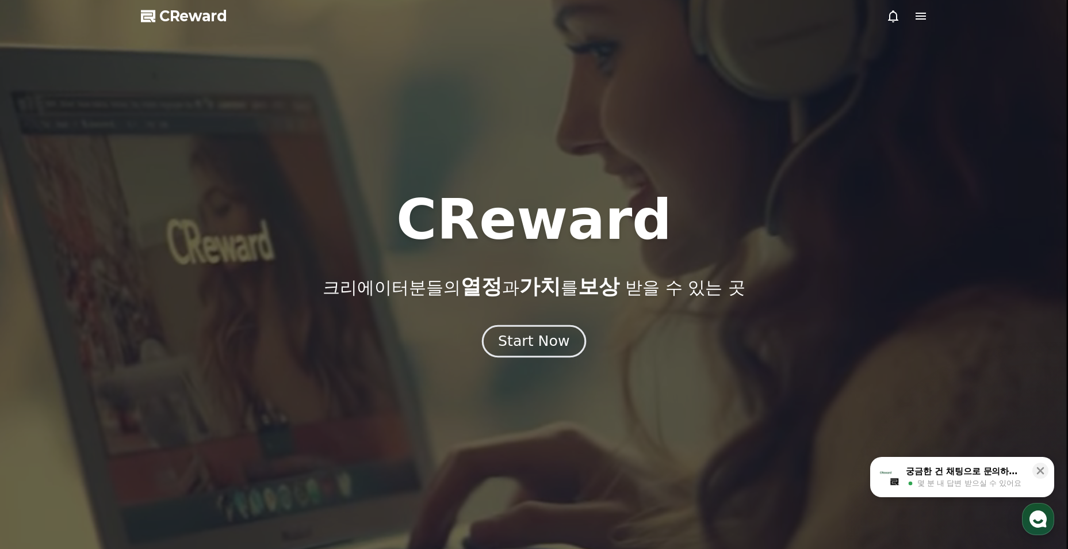
click at [532, 351] on button "Start Now" at bounding box center [534, 341] width 104 height 33
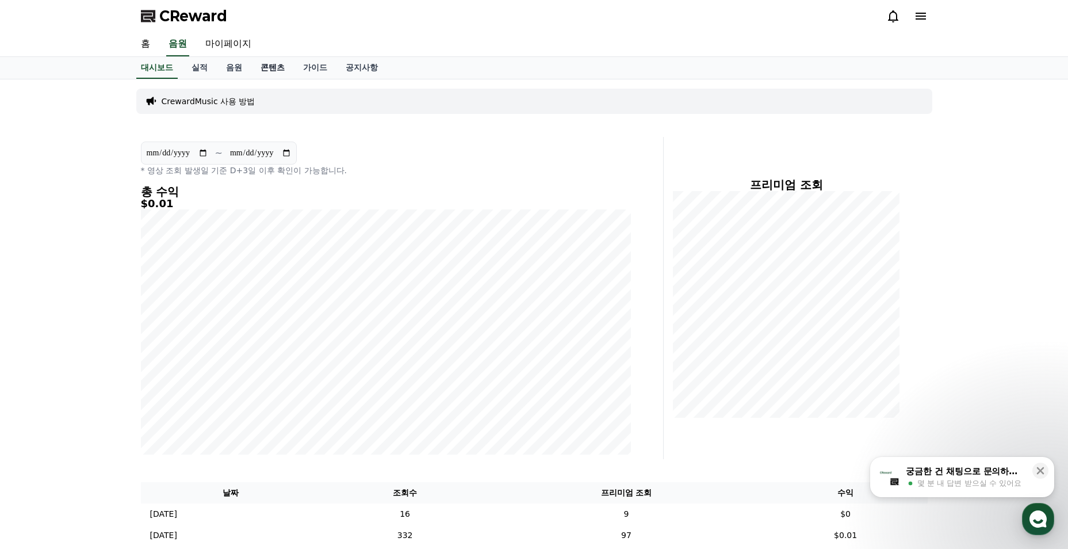
click at [264, 66] on link "콘텐츠" at bounding box center [272, 68] width 43 height 22
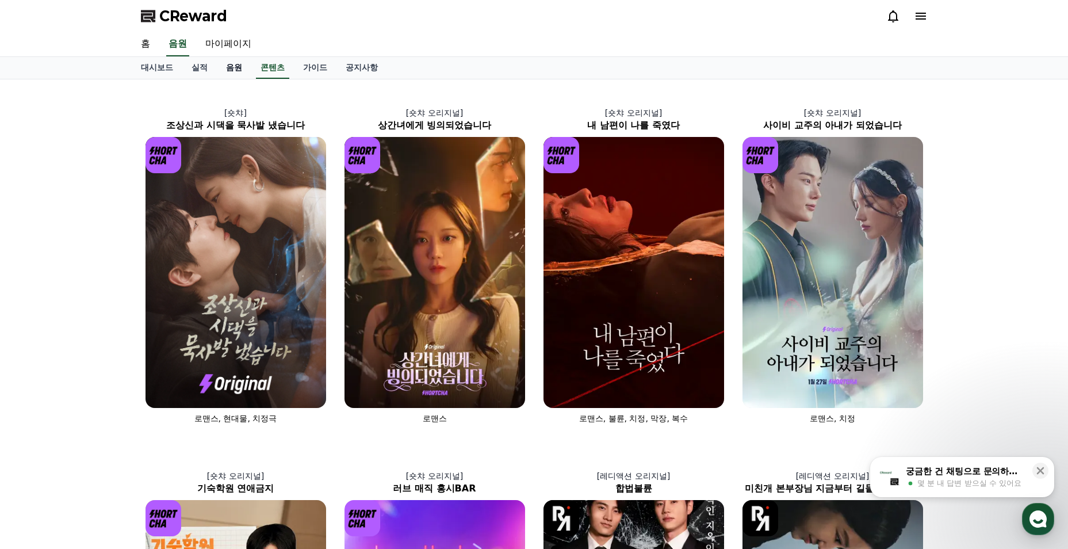
click at [236, 72] on link "음원" at bounding box center [234, 68] width 35 height 22
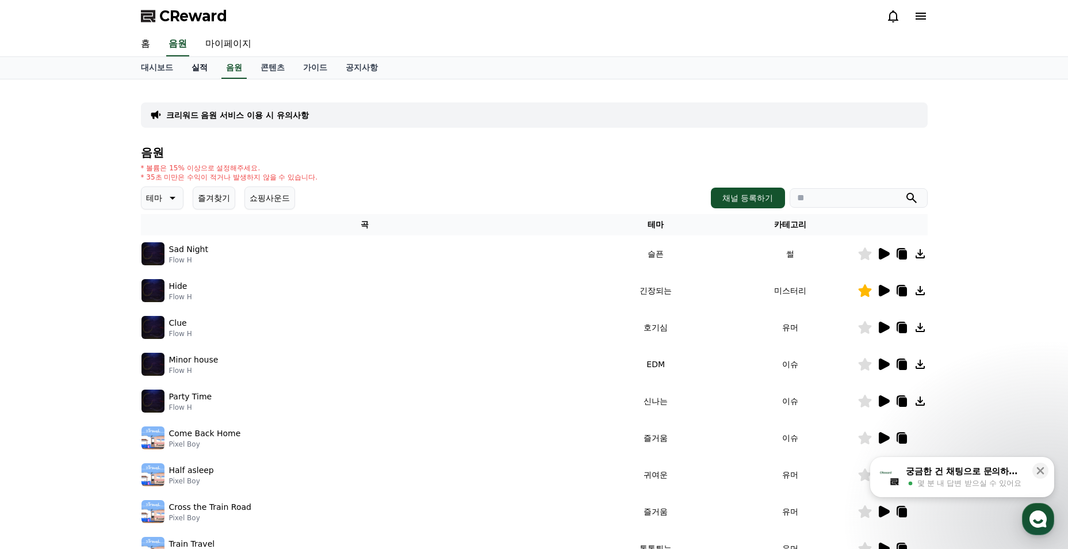
click at [197, 70] on link "실적" at bounding box center [199, 68] width 35 height 22
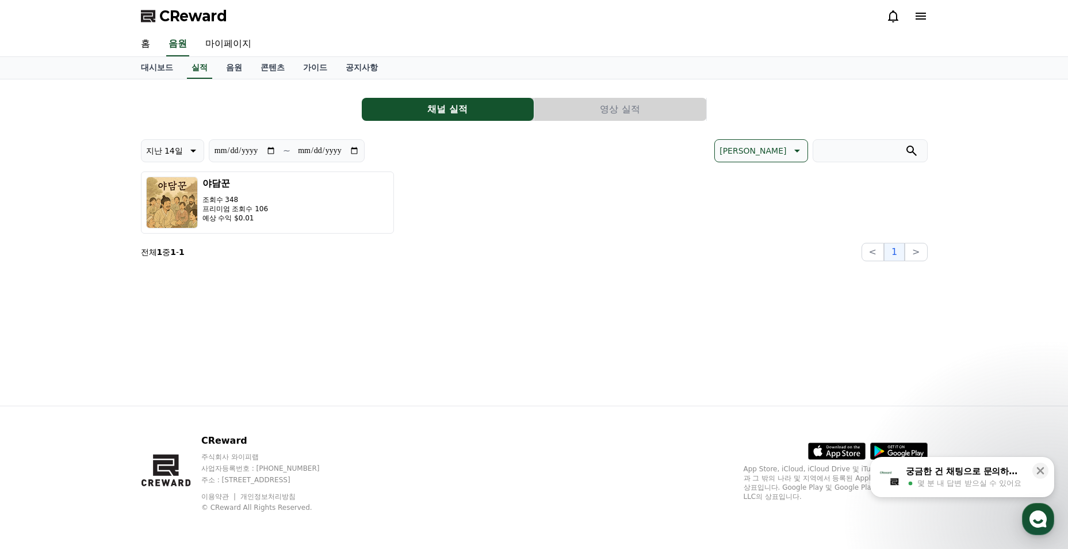
click at [623, 116] on button "영상 실적" at bounding box center [620, 109] width 172 height 23
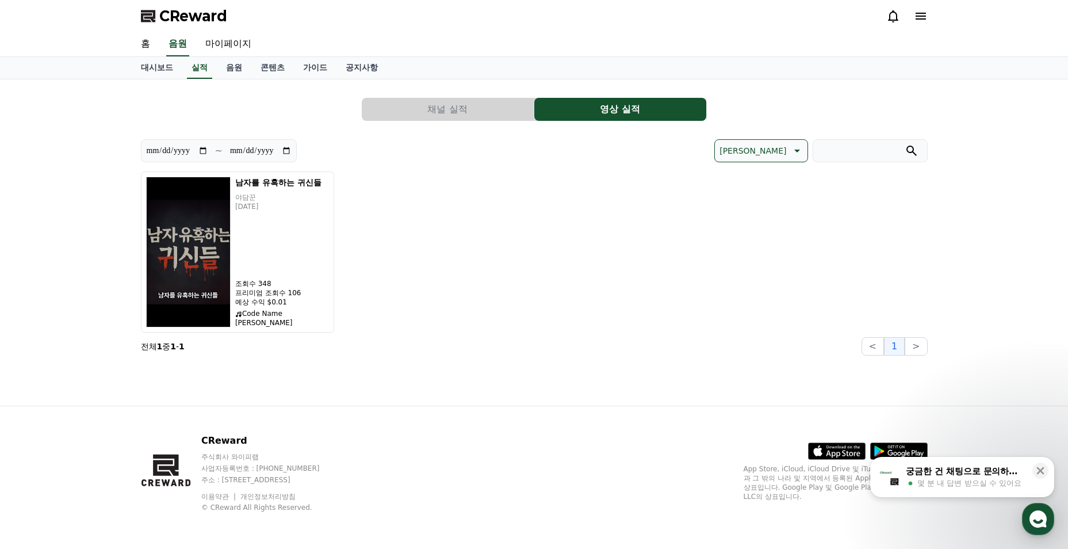
click at [150, 80] on div "**********" at bounding box center [534, 242] width 805 height 326
click at [153, 74] on link "대시보드" at bounding box center [157, 68] width 51 height 22
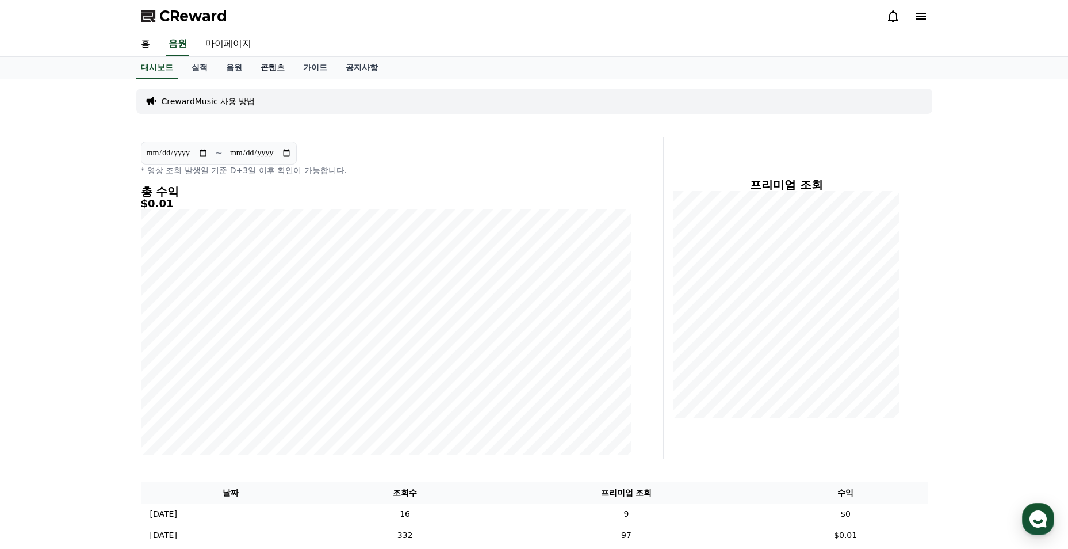
click at [270, 75] on link "콘텐츠" at bounding box center [272, 68] width 43 height 22
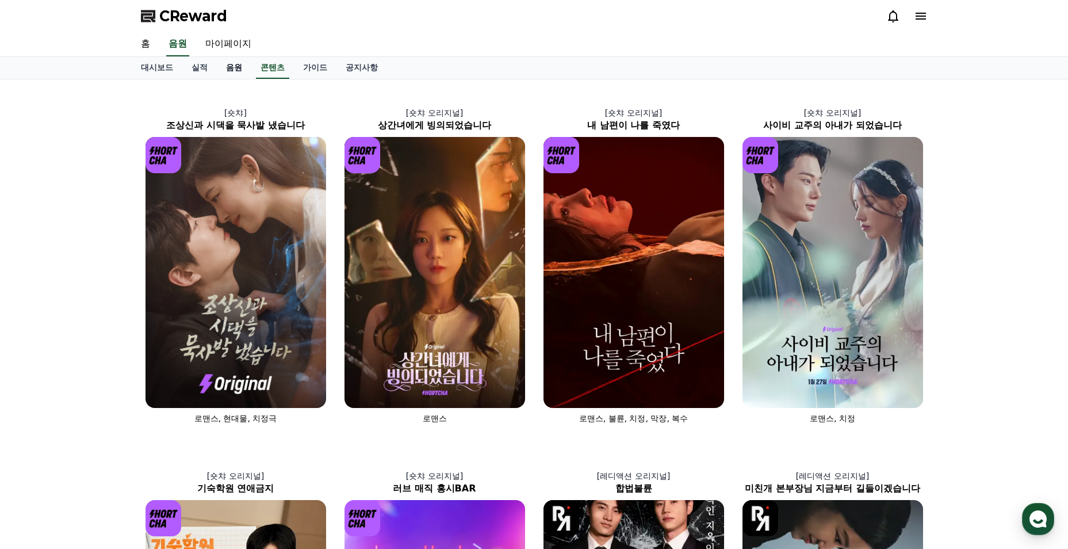
click at [244, 66] on link "음원" at bounding box center [234, 68] width 35 height 22
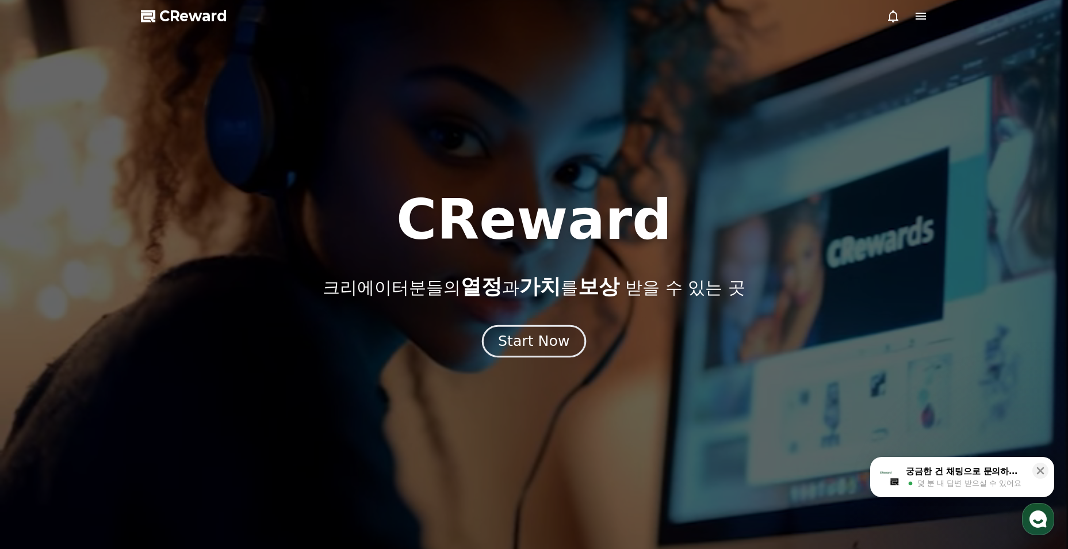
click at [536, 343] on div "Start Now" at bounding box center [533, 341] width 71 height 20
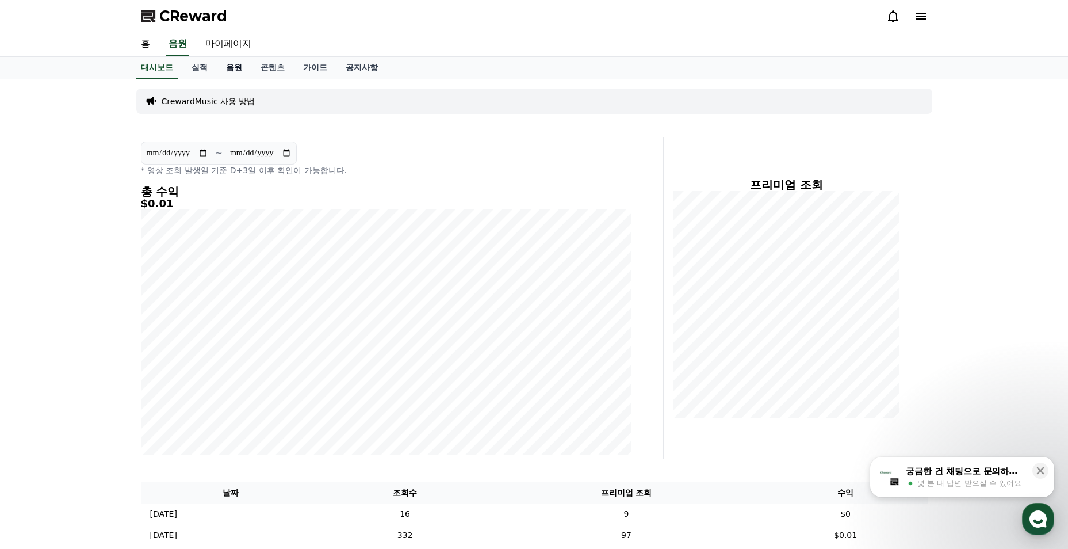
click at [240, 68] on link "음원" at bounding box center [234, 68] width 35 height 22
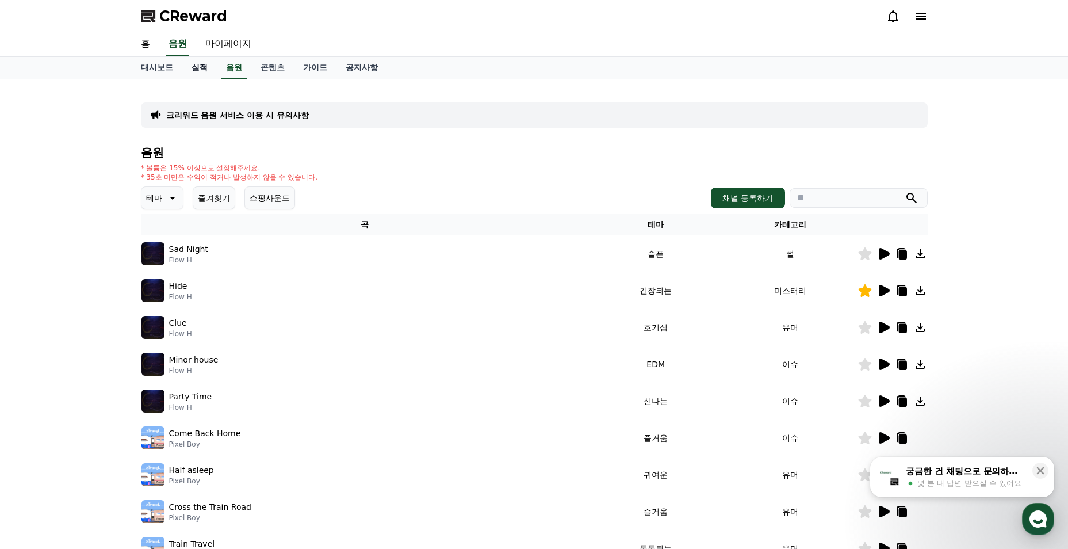
click at [202, 66] on link "실적" at bounding box center [199, 68] width 35 height 22
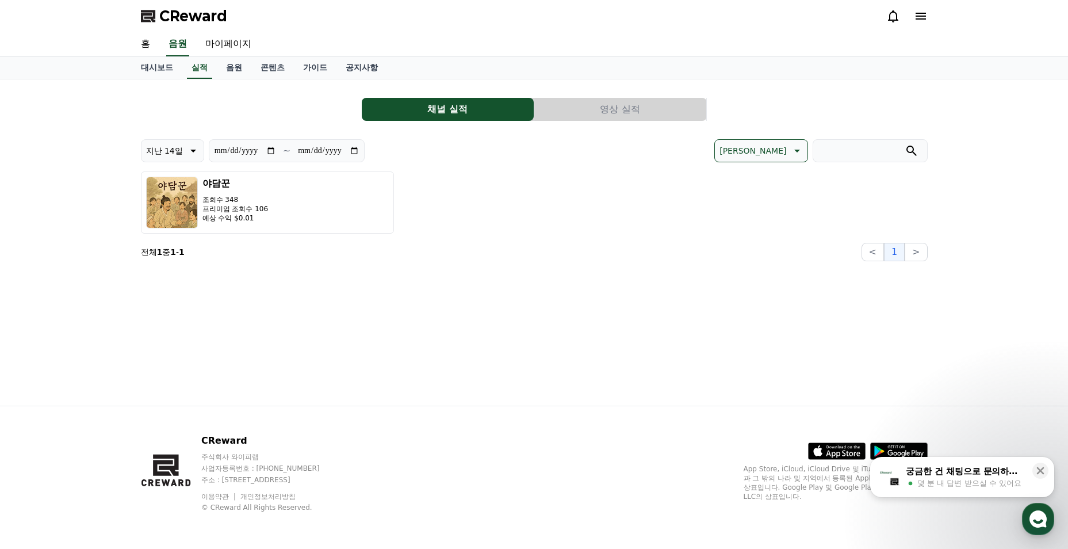
click at [604, 106] on button "영상 실적" at bounding box center [620, 109] width 172 height 23
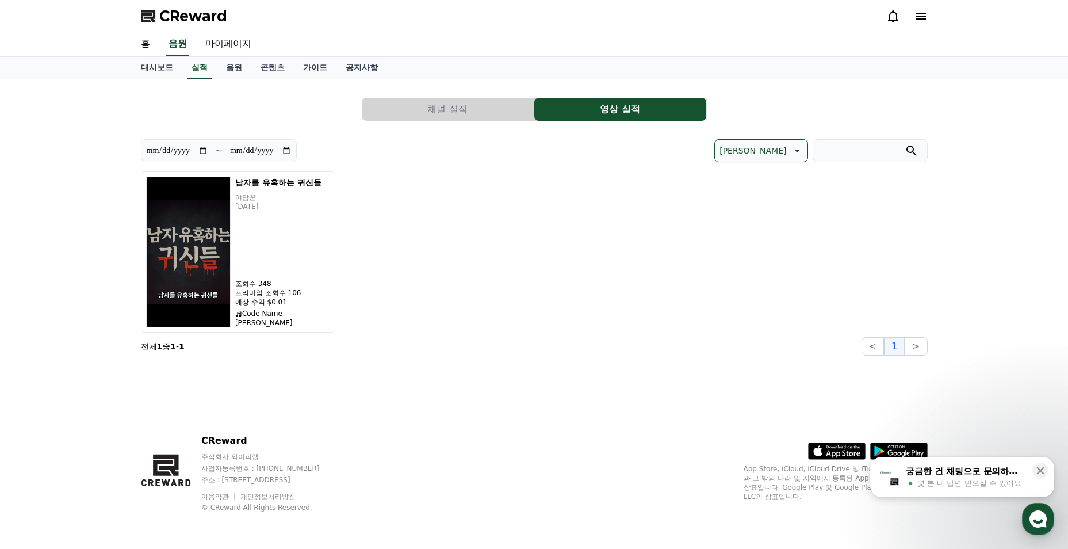
click at [484, 123] on div "**********" at bounding box center [534, 222] width 787 height 267
click at [407, 121] on div "**********" at bounding box center [534, 222] width 787 height 267
click at [408, 114] on button "채널 실적" at bounding box center [448, 109] width 172 height 23
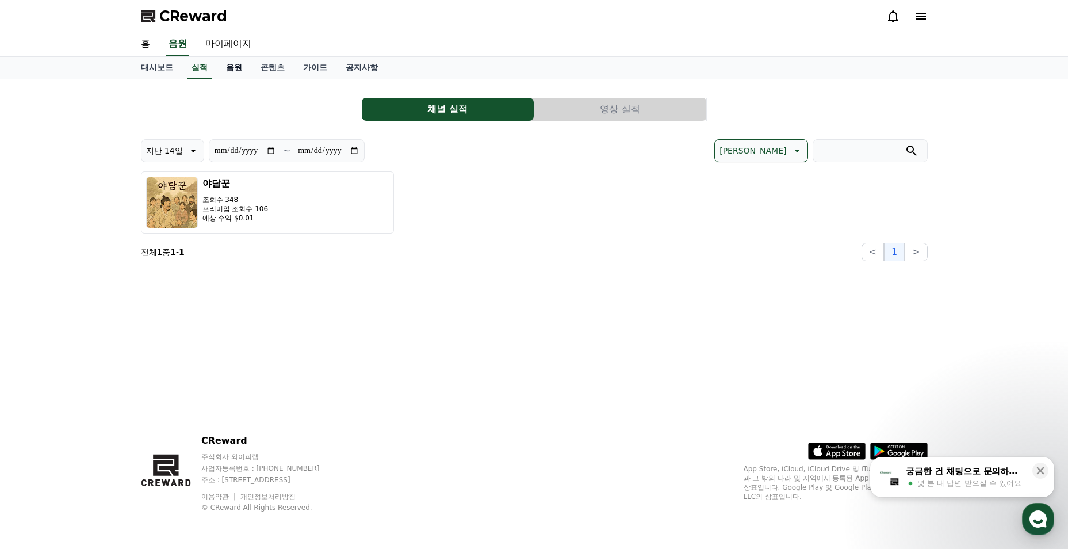
click at [230, 67] on link "음원" at bounding box center [234, 68] width 35 height 22
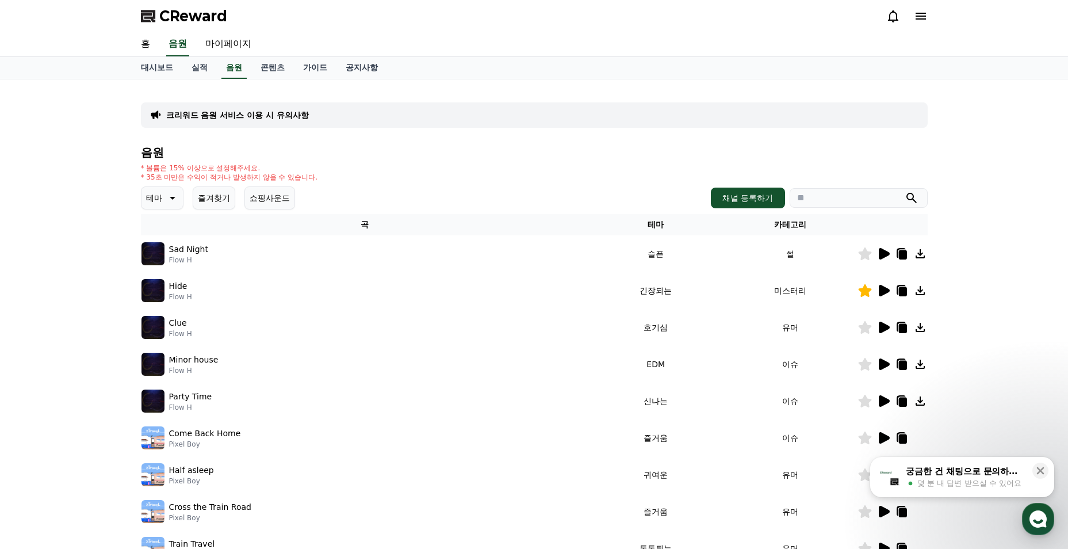
click at [209, 194] on button "즐겨찾기" at bounding box center [214, 197] width 43 height 23
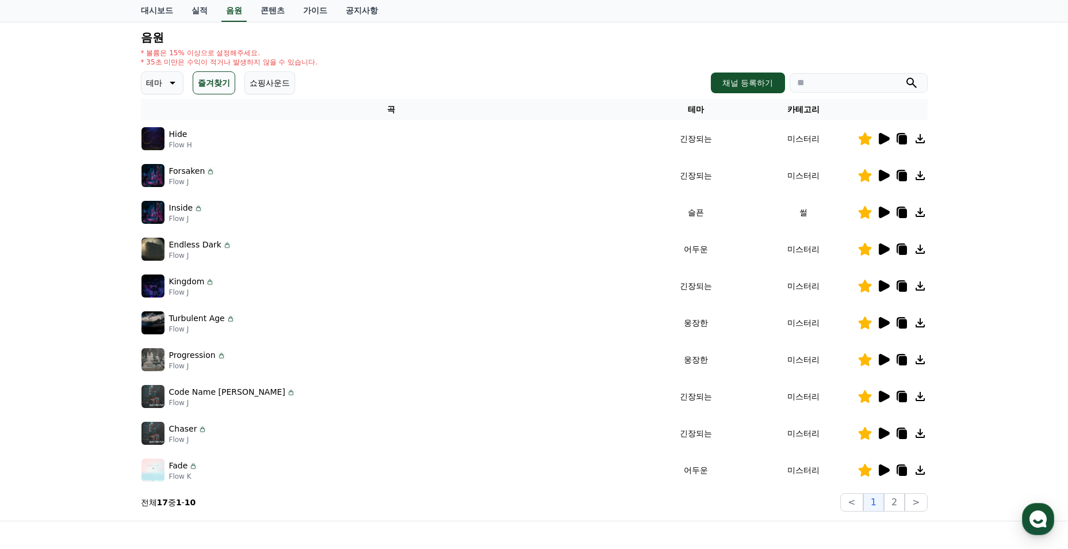
scroll to position [230, 0]
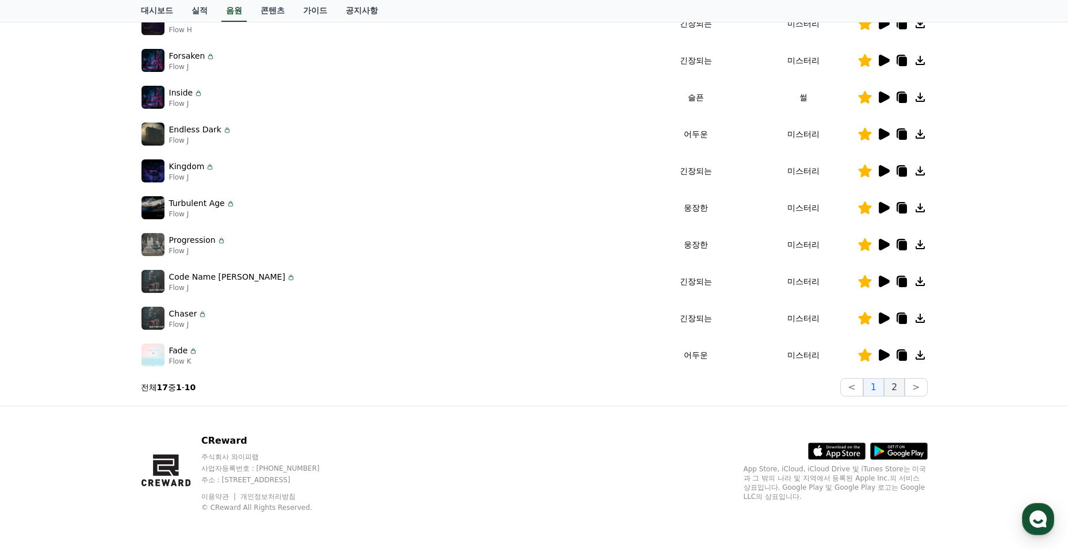
click at [895, 385] on button "2" at bounding box center [894, 387] width 21 height 18
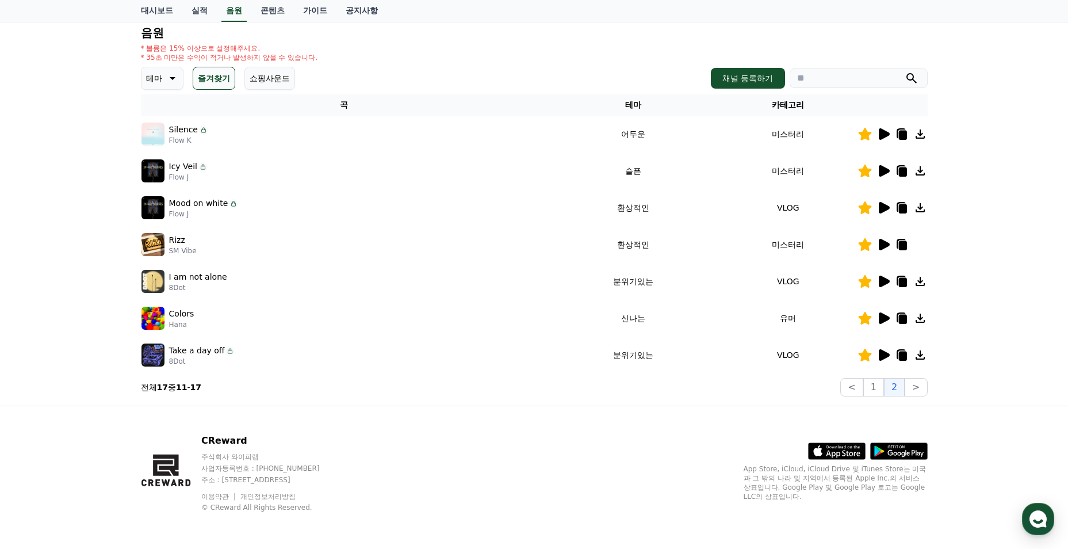
scroll to position [5, 0]
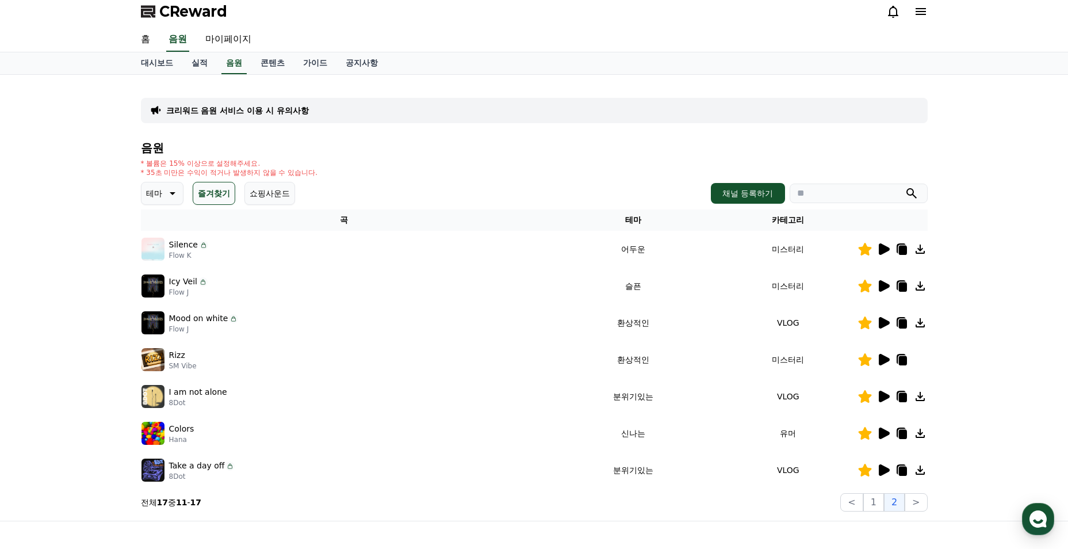
click at [885, 250] on icon at bounding box center [884, 249] width 11 height 12
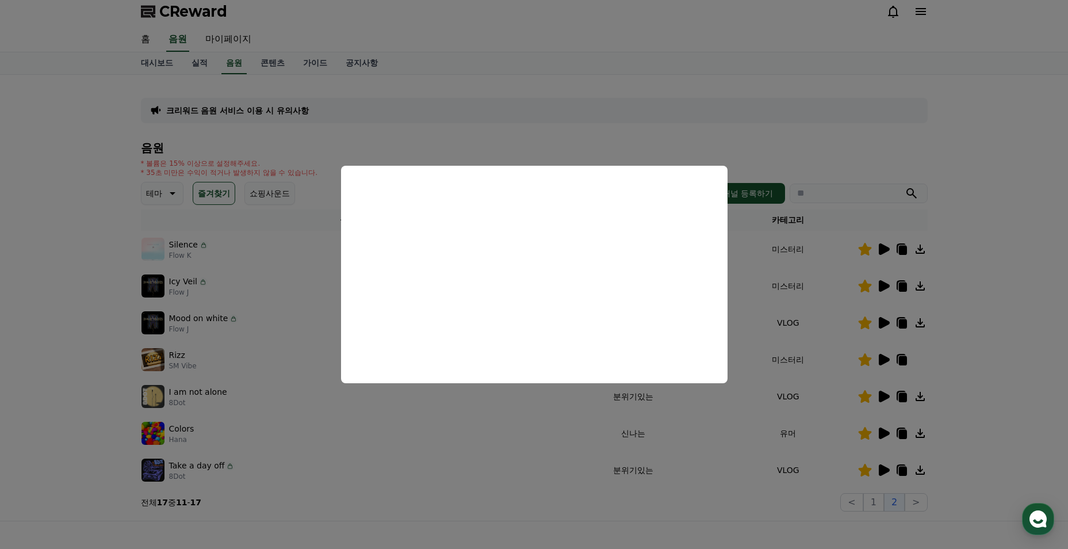
click at [504, 437] on button "close modal" at bounding box center [534, 274] width 1068 height 549
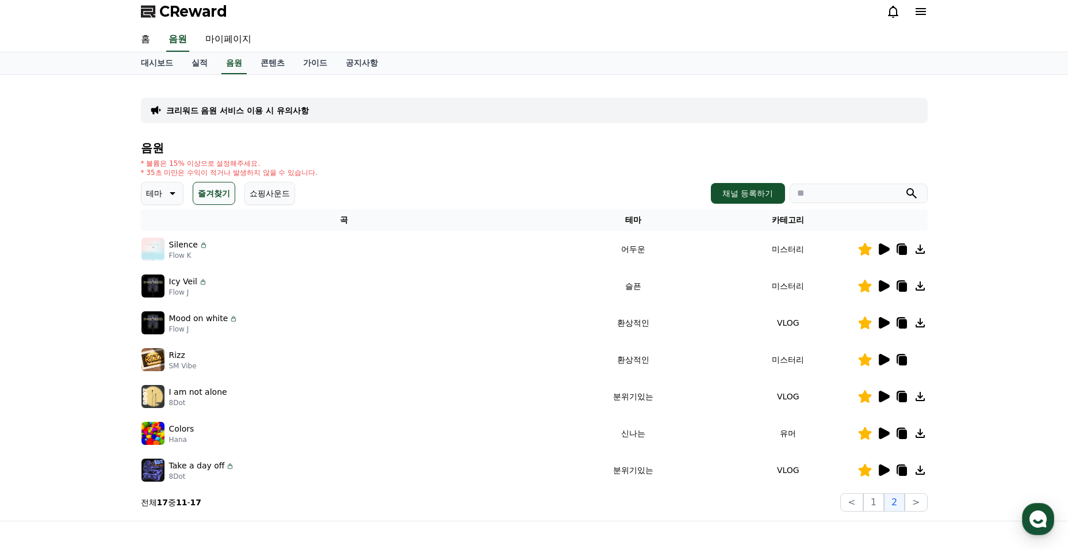
click at [880, 433] on icon at bounding box center [884, 433] width 11 height 12
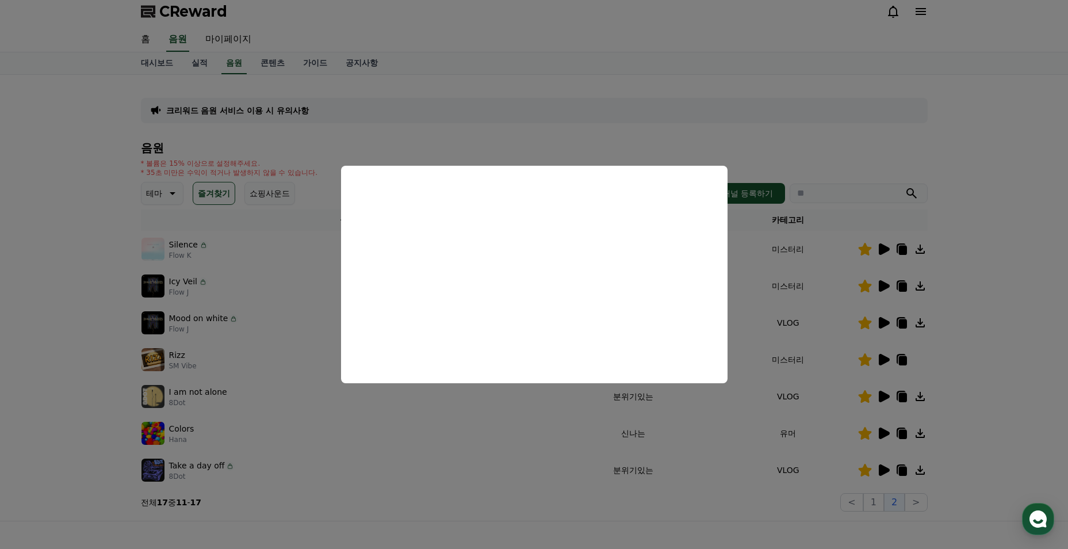
click at [432, 403] on button "close modal" at bounding box center [534, 274] width 1068 height 549
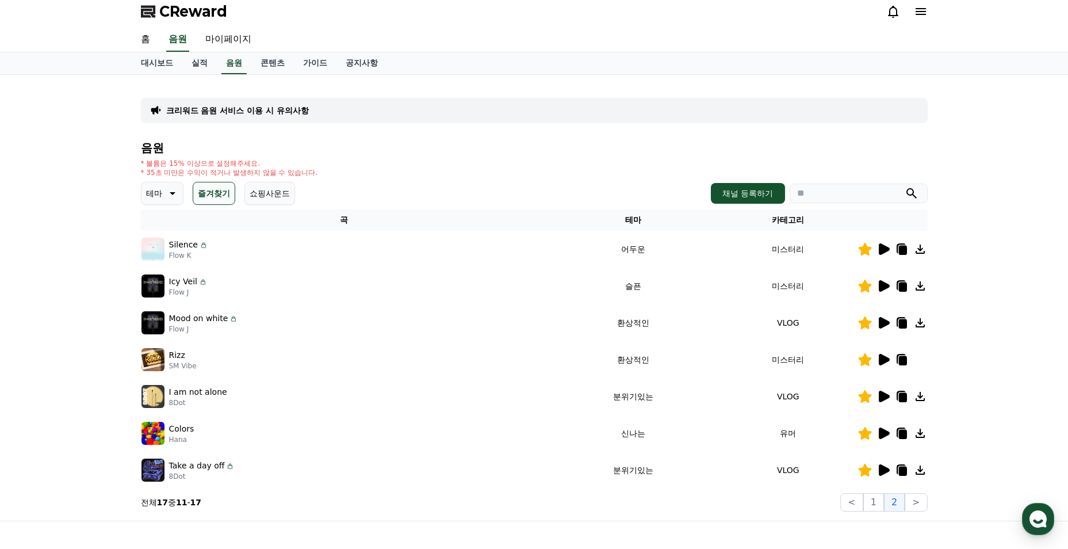
click at [878, 473] on icon at bounding box center [884, 470] width 14 height 14
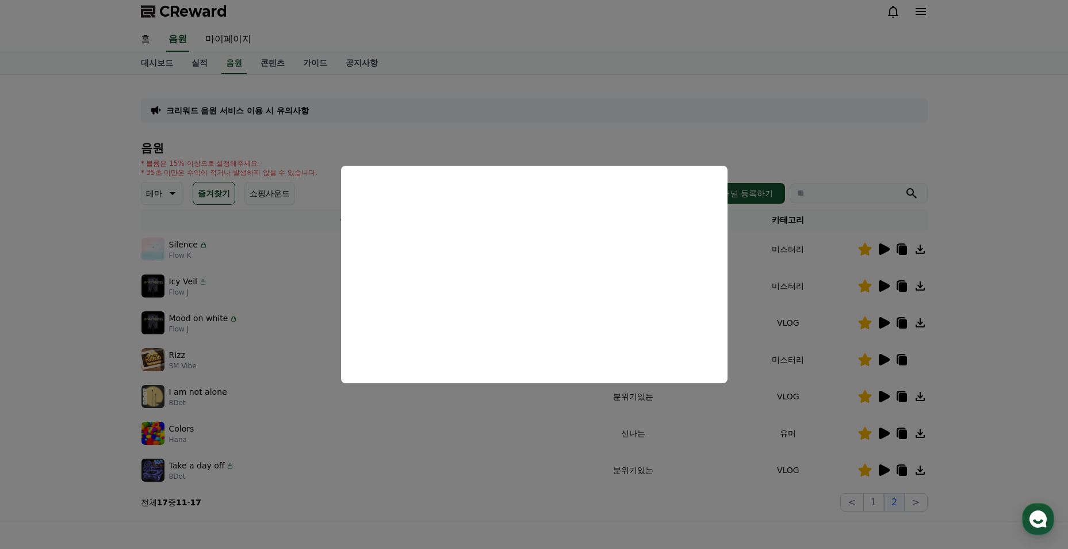
click at [493, 428] on button "close modal" at bounding box center [534, 274] width 1068 height 549
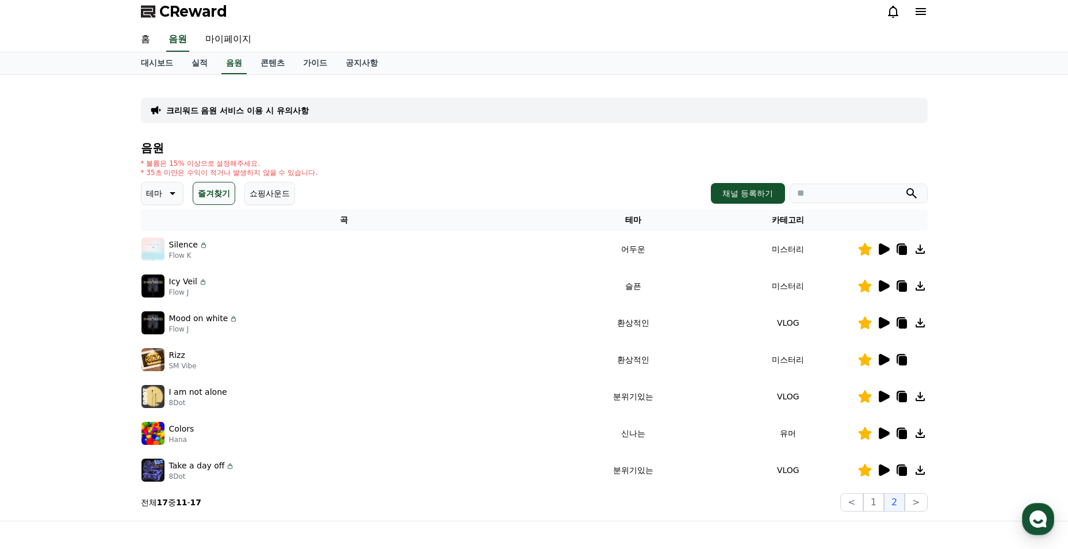
click at [899, 471] on icon at bounding box center [903, 471] width 8 height 9
click at [203, 73] on link "실적" at bounding box center [199, 63] width 35 height 22
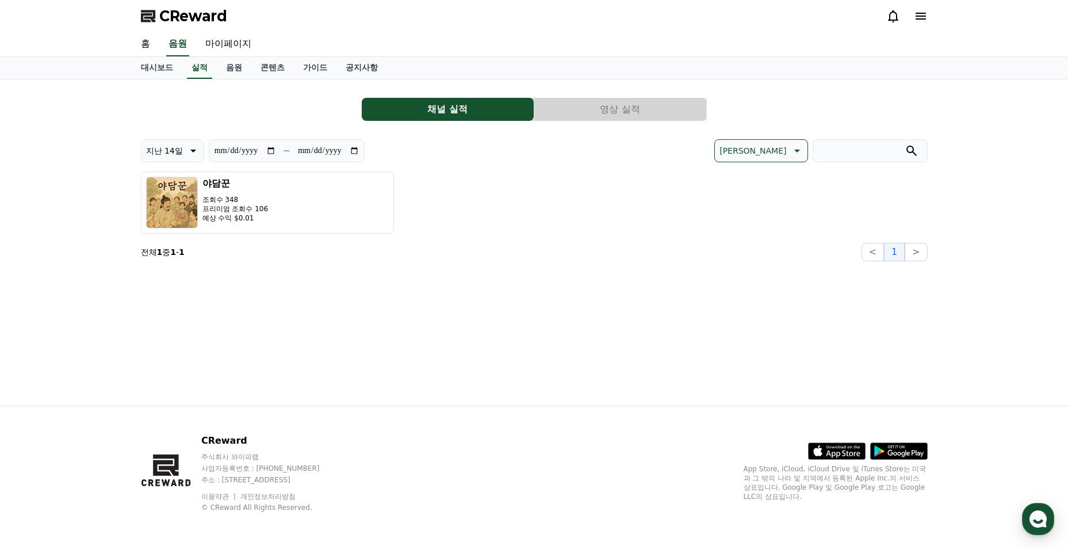
click at [613, 114] on button "영상 실적" at bounding box center [620, 109] width 172 height 23
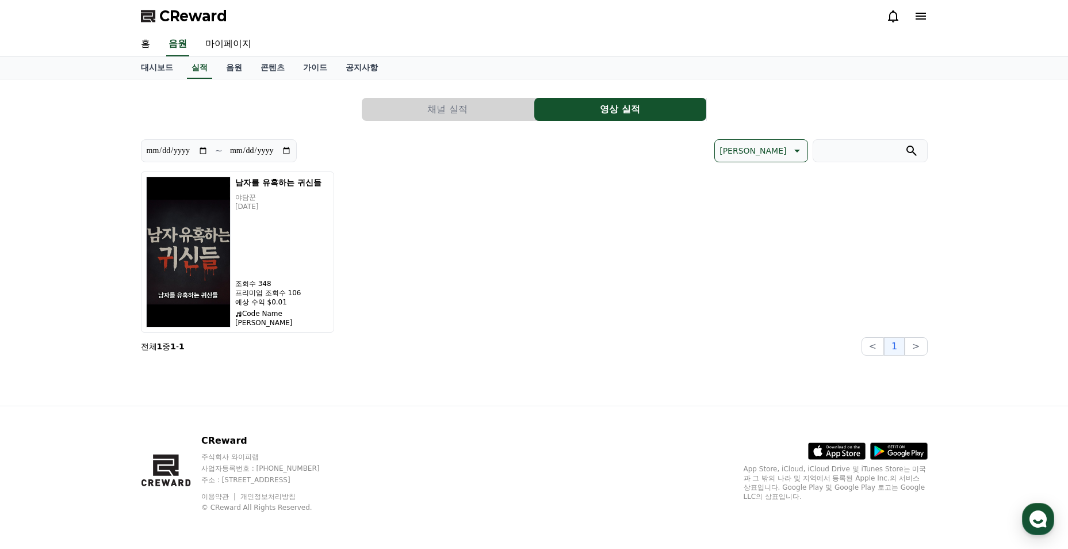
click at [458, 108] on button "채널 실적" at bounding box center [448, 109] width 172 height 23
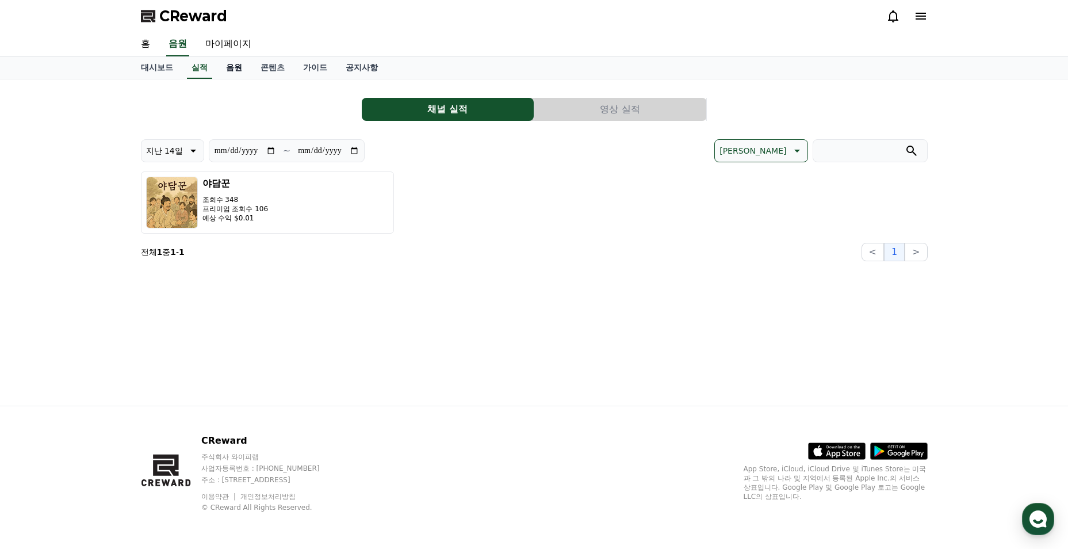
click at [236, 71] on link "음원" at bounding box center [234, 68] width 35 height 22
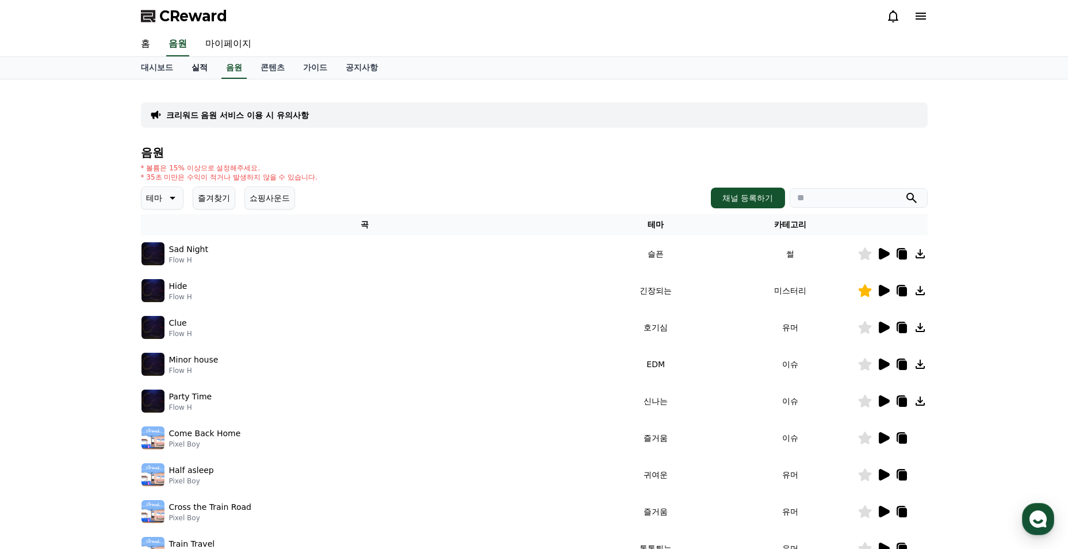
click at [197, 62] on link "실적" at bounding box center [199, 68] width 35 height 22
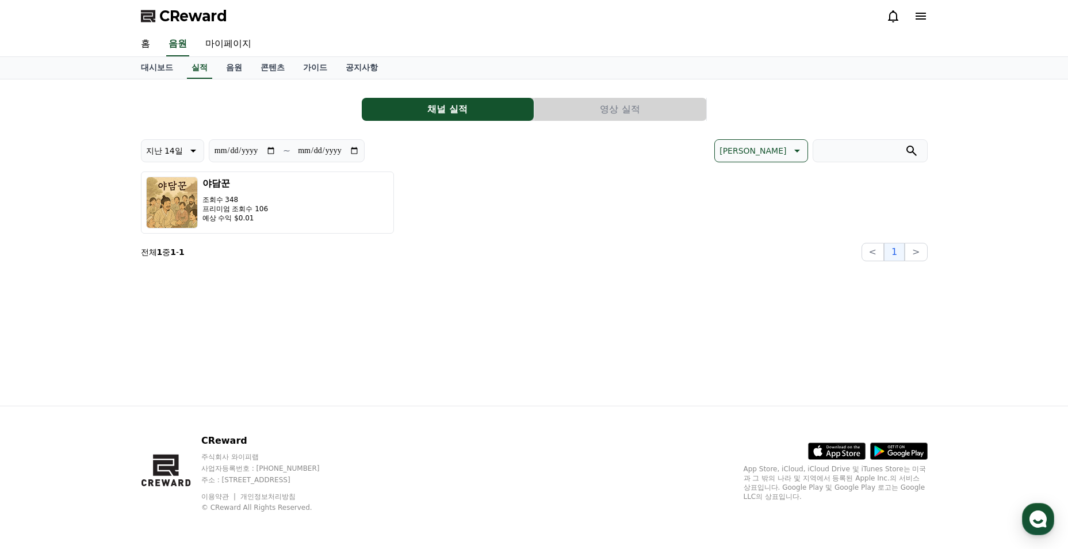
click at [586, 114] on button "영상 실적" at bounding box center [620, 109] width 172 height 23
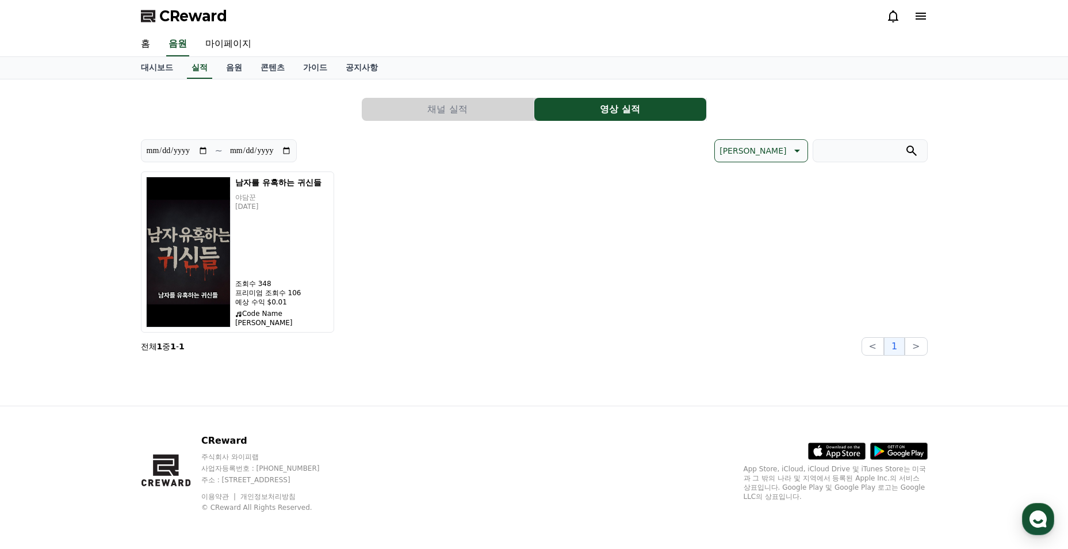
click at [497, 103] on button "채널 실적" at bounding box center [448, 109] width 172 height 23
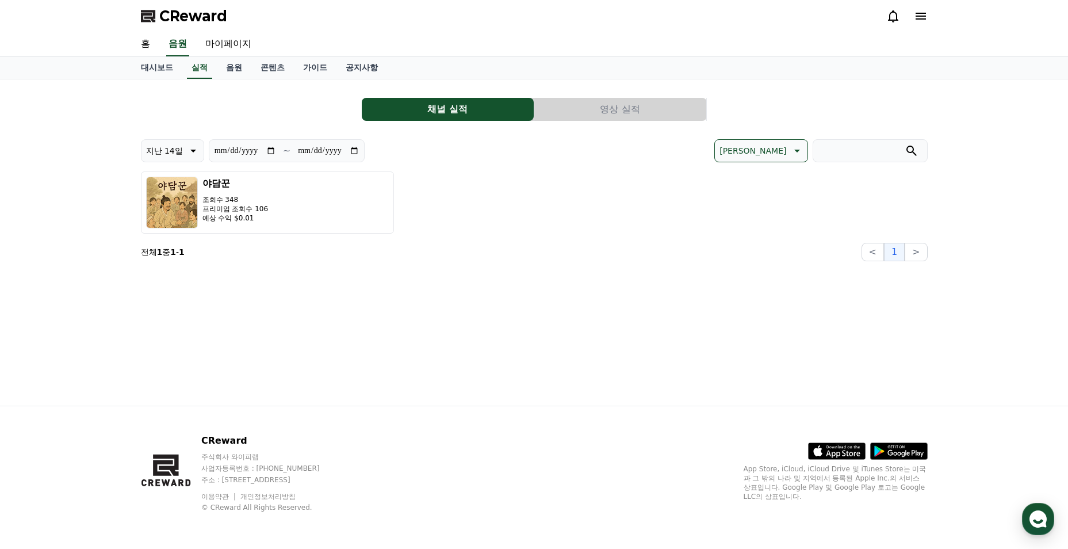
click at [629, 111] on button "영상 실적" at bounding box center [620, 109] width 172 height 23
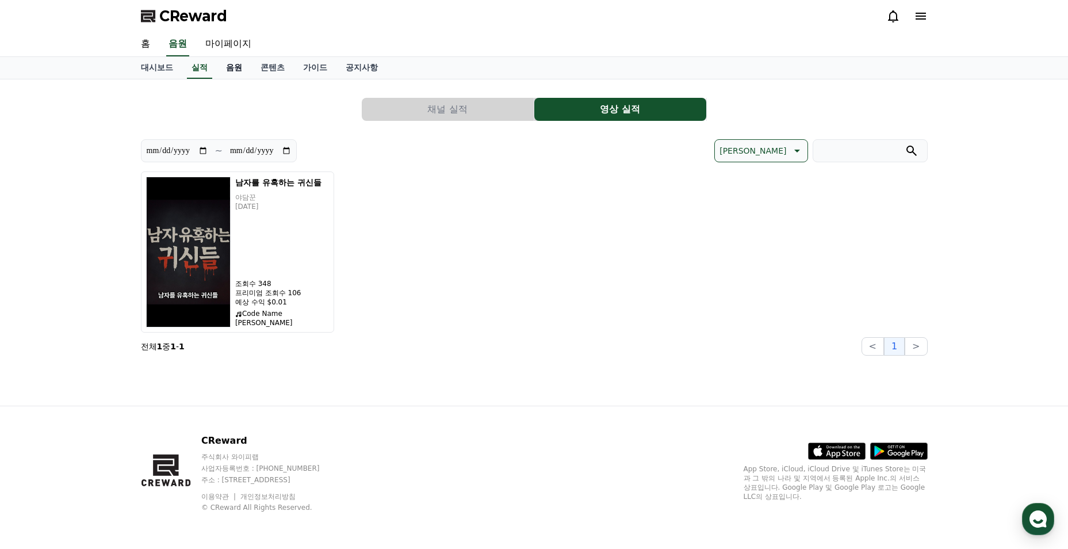
click at [232, 63] on link "음원" at bounding box center [234, 68] width 35 height 22
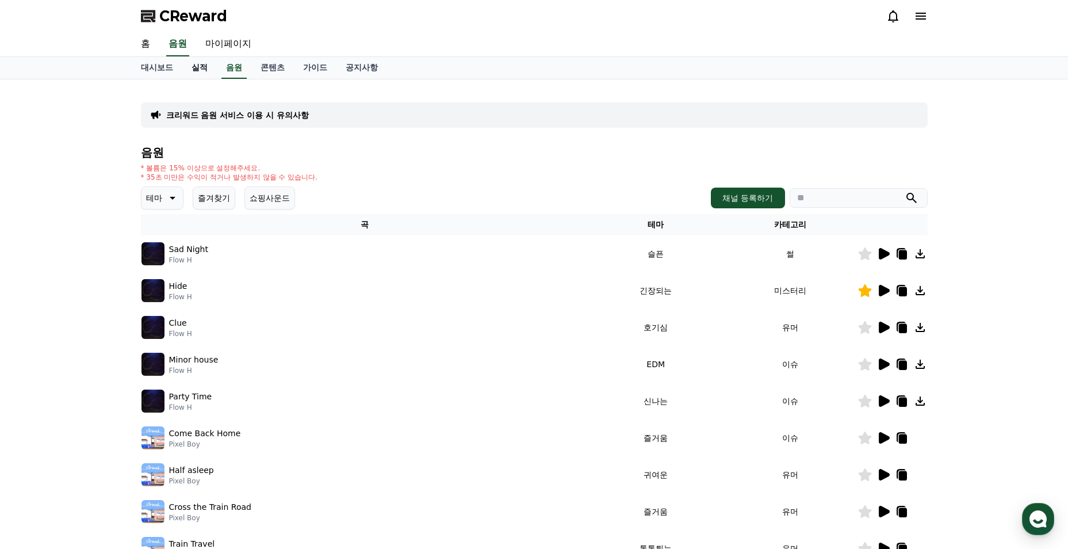
click at [192, 67] on link "실적" at bounding box center [199, 68] width 35 height 22
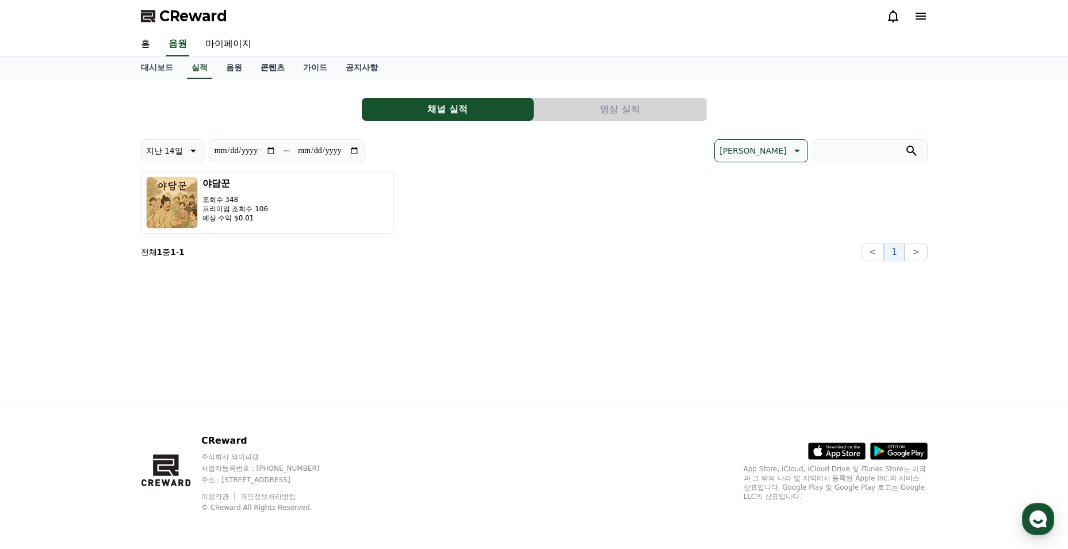
click at [266, 71] on link "콘텐츠" at bounding box center [272, 68] width 43 height 22
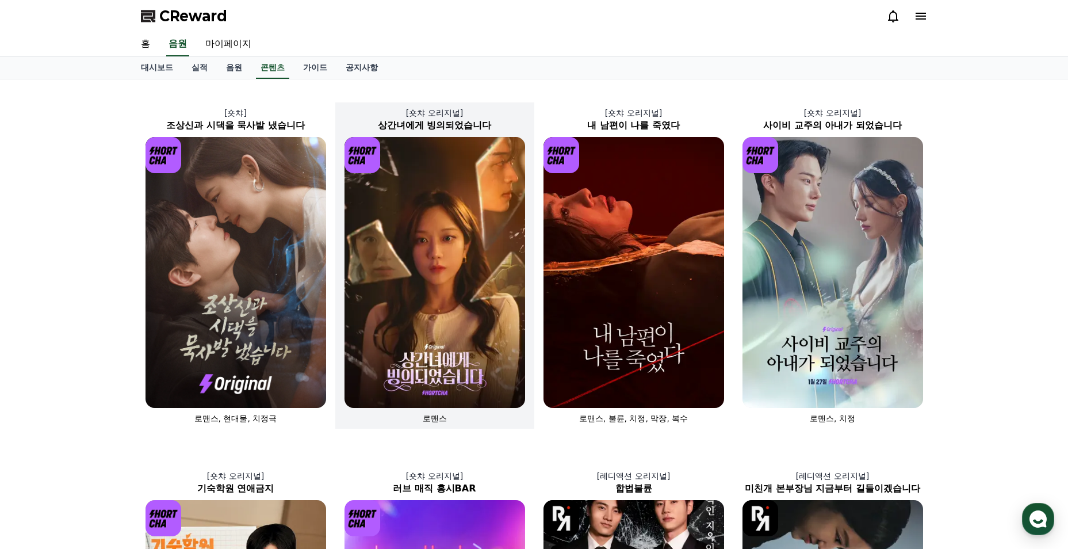
click at [453, 308] on img at bounding box center [435, 272] width 181 height 271
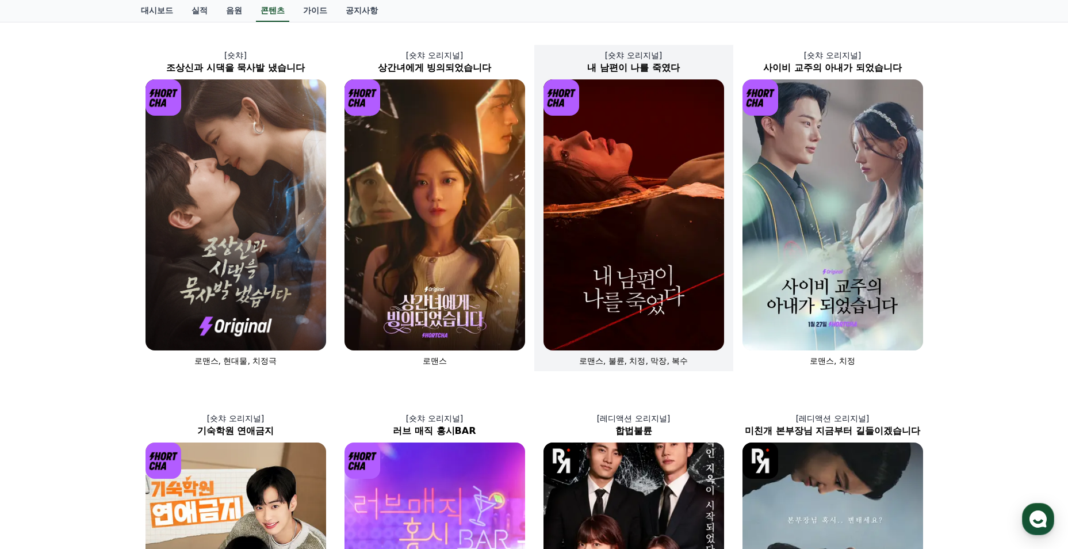
scroll to position [230, 0]
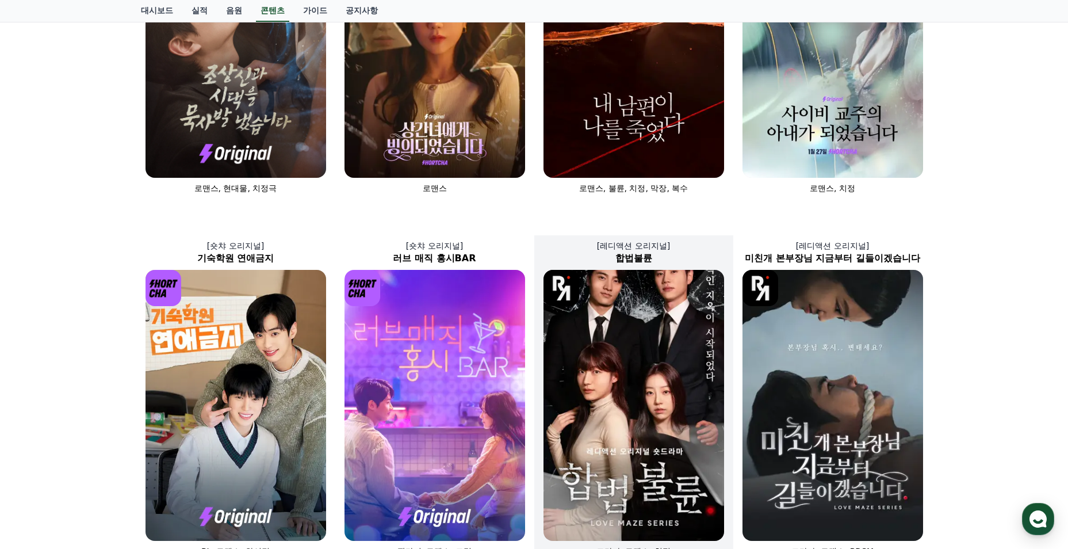
click at [691, 380] on img at bounding box center [634, 405] width 181 height 271
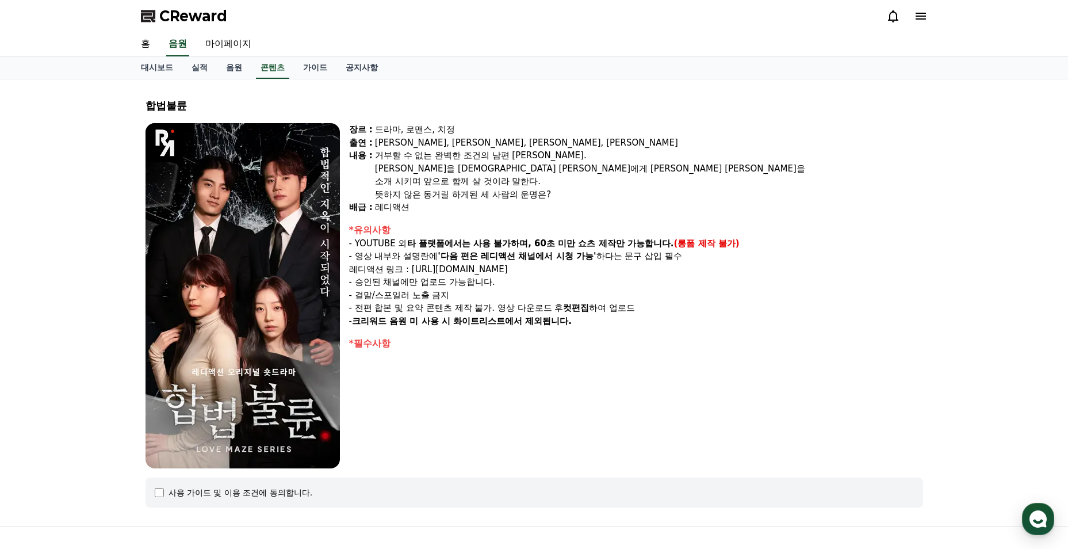
select select
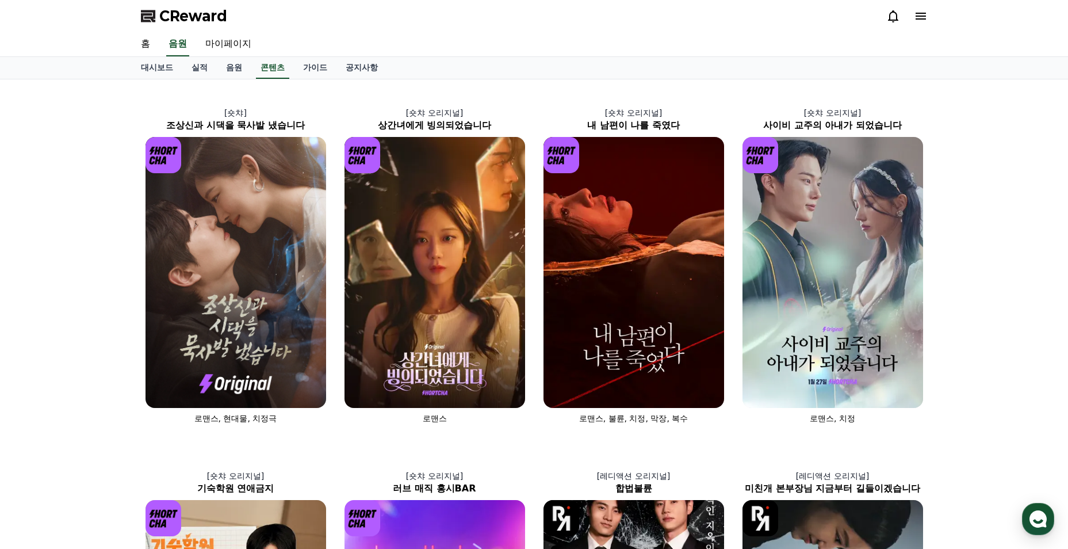
click at [213, 70] on link "실적" at bounding box center [199, 68] width 35 height 22
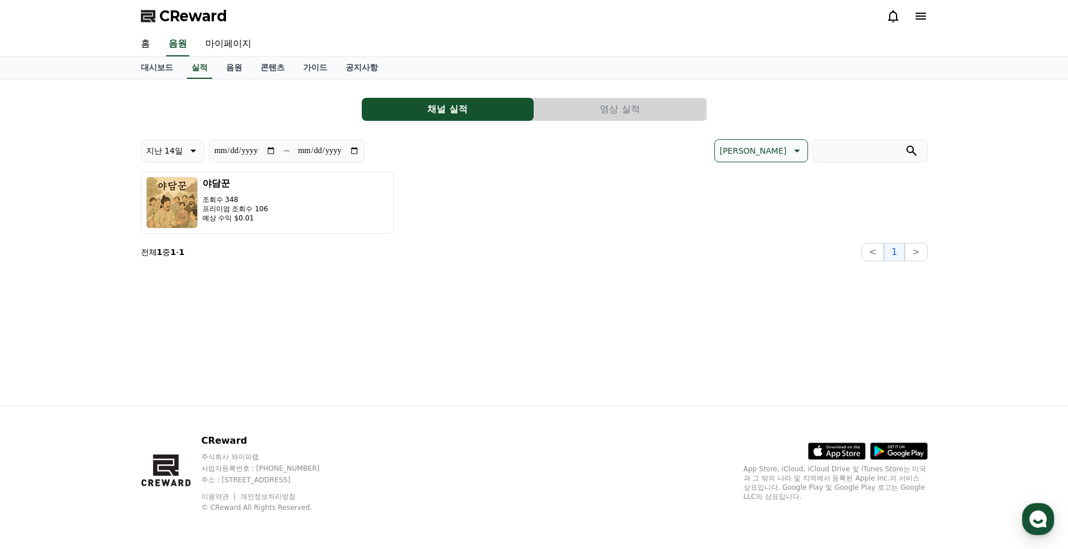
click at [566, 127] on div "**********" at bounding box center [534, 175] width 787 height 173
click at [586, 105] on button "영상 실적" at bounding box center [620, 109] width 172 height 23
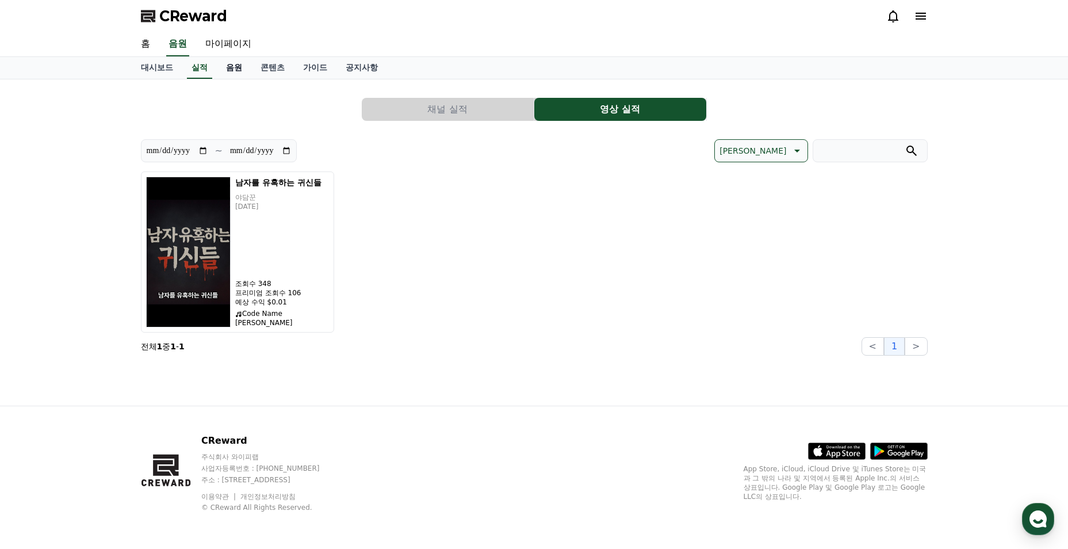
click at [231, 78] on link "음원" at bounding box center [234, 68] width 35 height 22
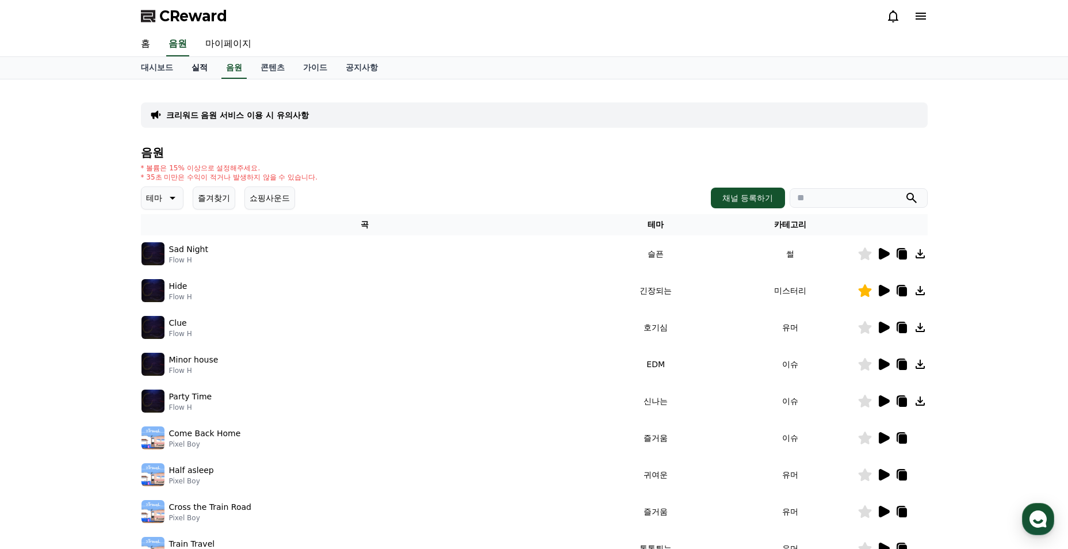
click at [205, 74] on link "실적" at bounding box center [199, 68] width 35 height 22
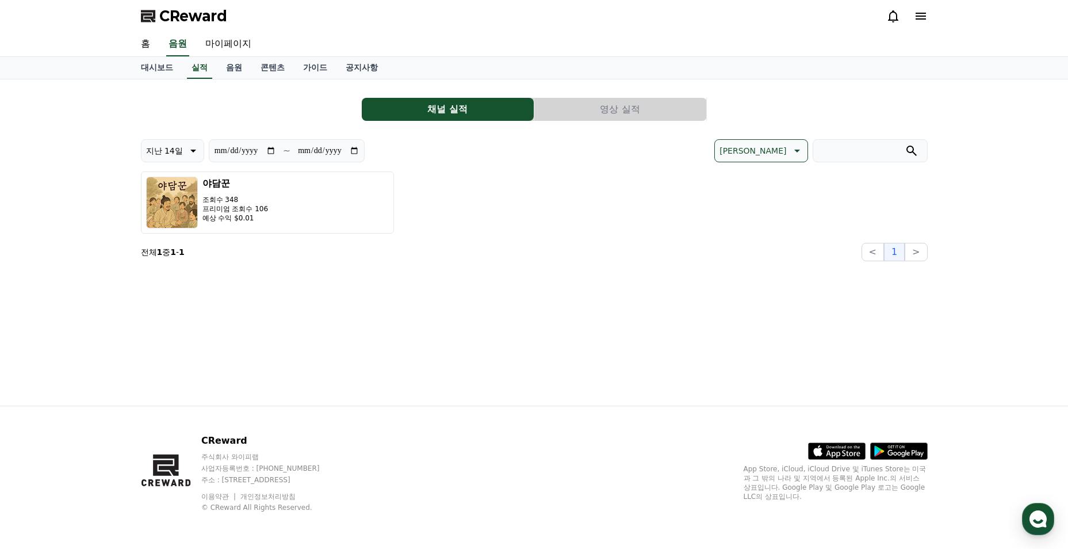
click at [246, 81] on div "**********" at bounding box center [534, 242] width 805 height 326
click at [242, 74] on link "음원" at bounding box center [234, 68] width 35 height 22
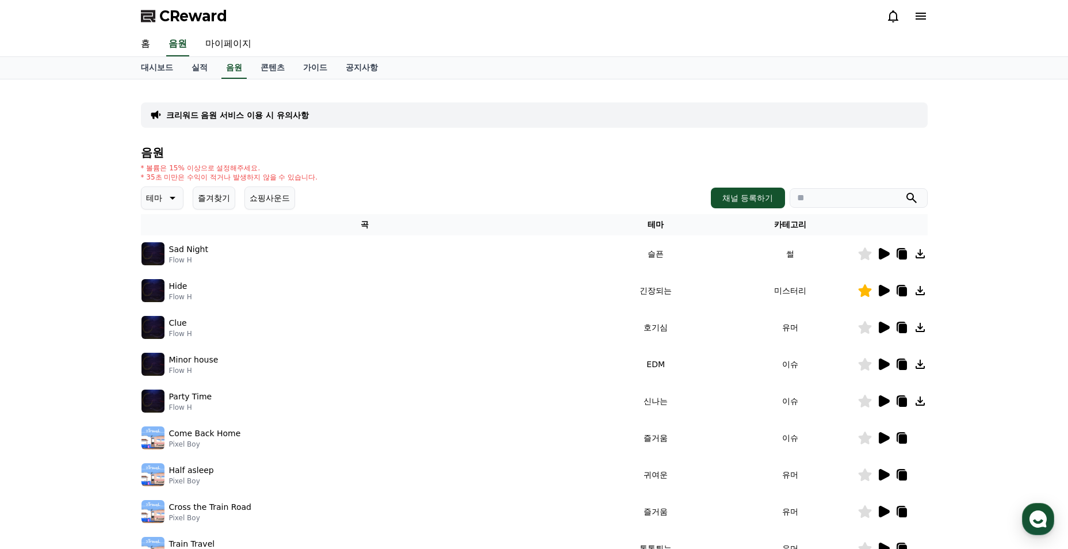
scroll to position [115, 0]
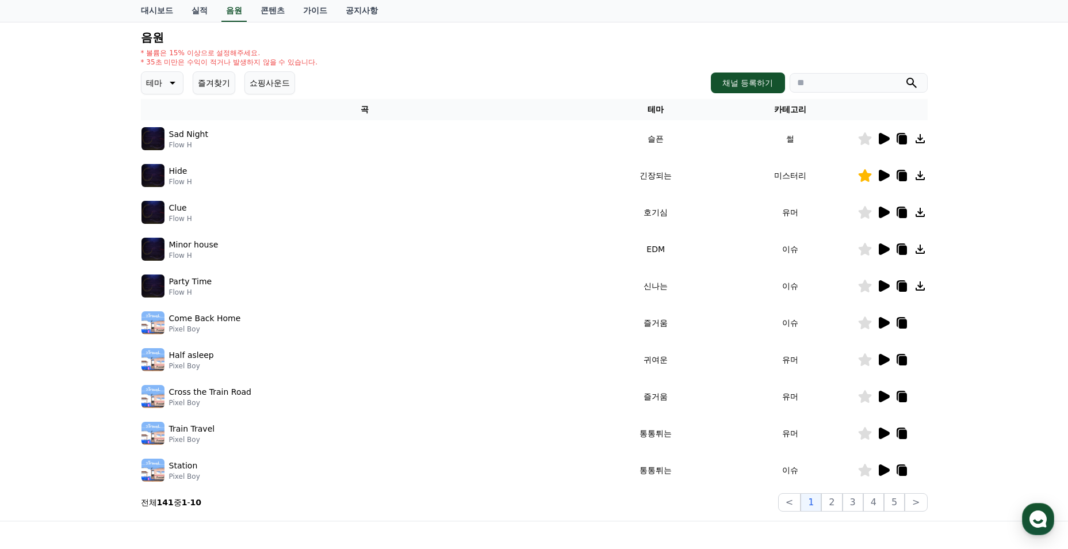
click at [230, 83] on button "즐겨찾기" at bounding box center [214, 82] width 43 height 23
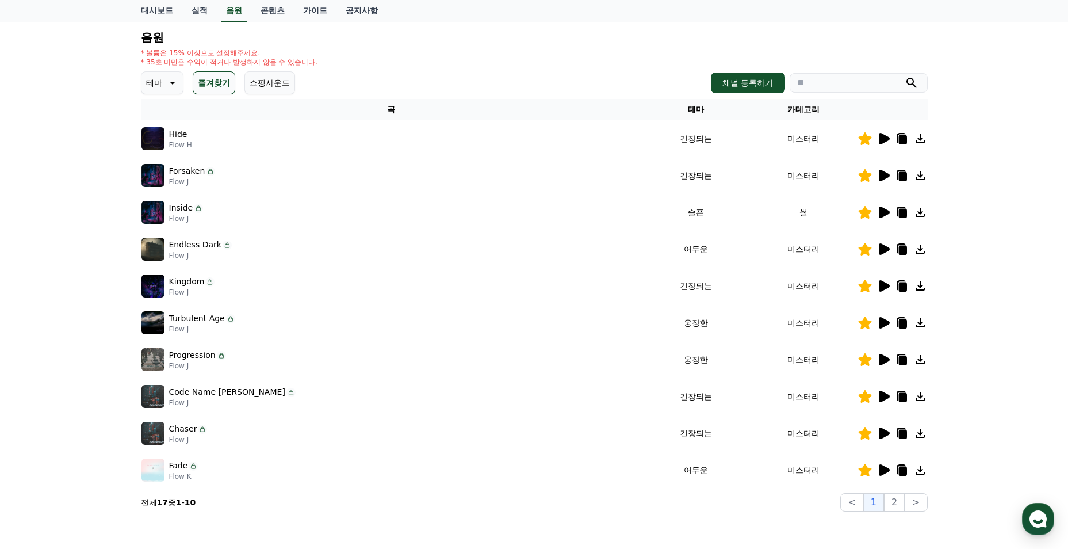
scroll to position [173, 0]
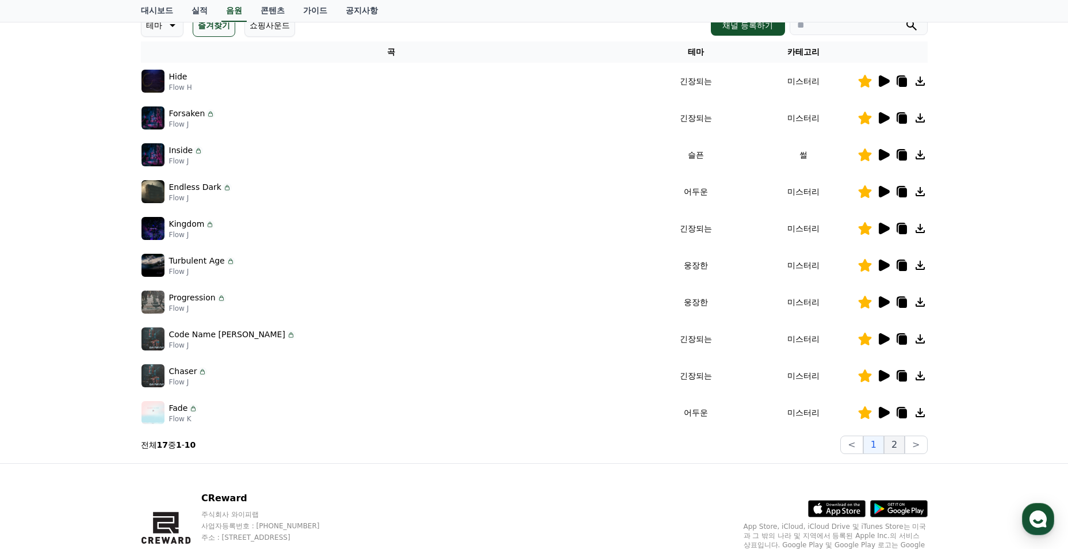
click at [896, 446] on button "2" at bounding box center [894, 444] width 21 height 18
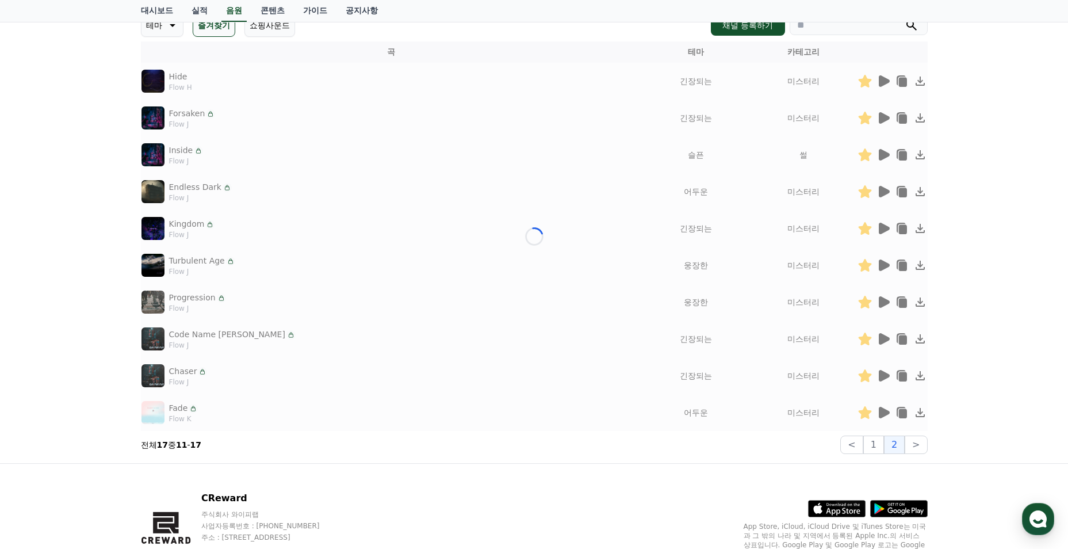
scroll to position [120, 0]
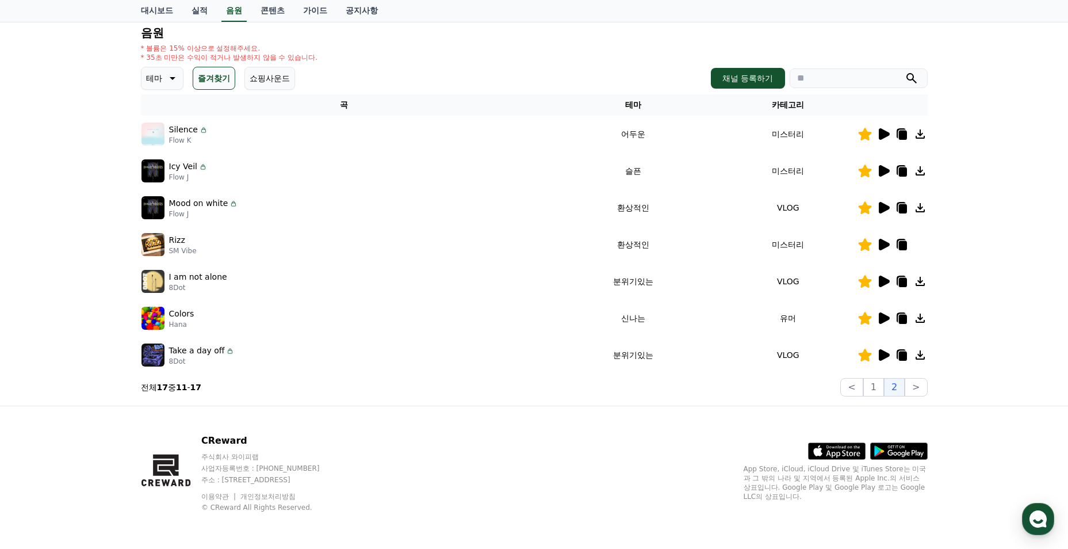
click at [877, 137] on icon at bounding box center [884, 134] width 14 height 14
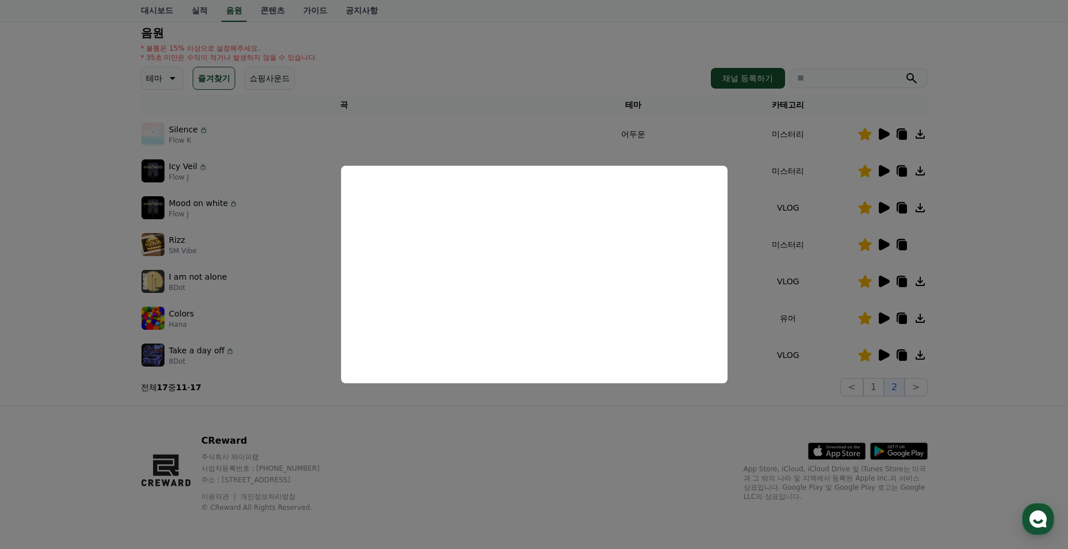
click at [577, 464] on button "close modal" at bounding box center [534, 274] width 1068 height 549
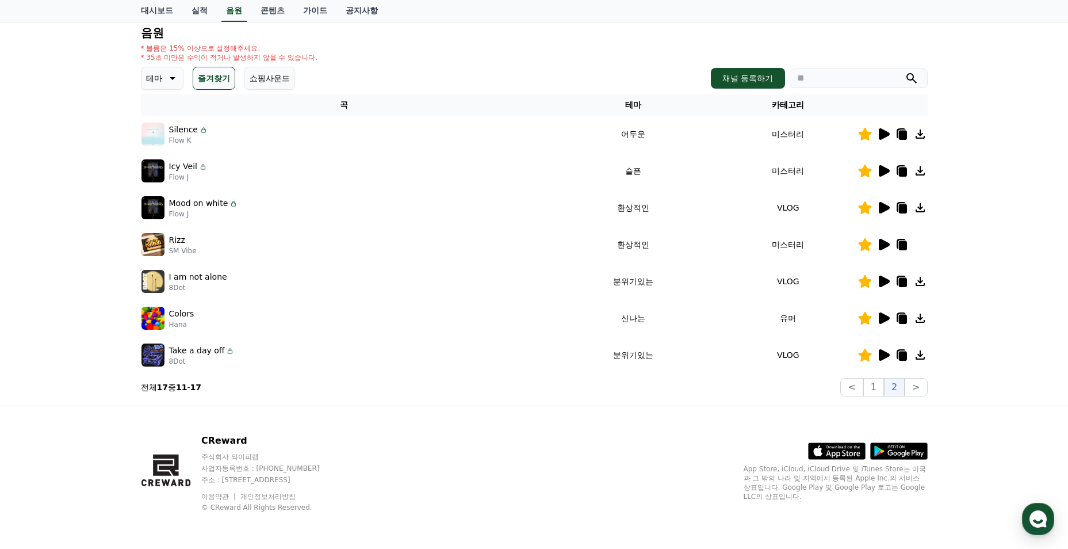
click at [883, 174] on icon at bounding box center [884, 171] width 11 height 12
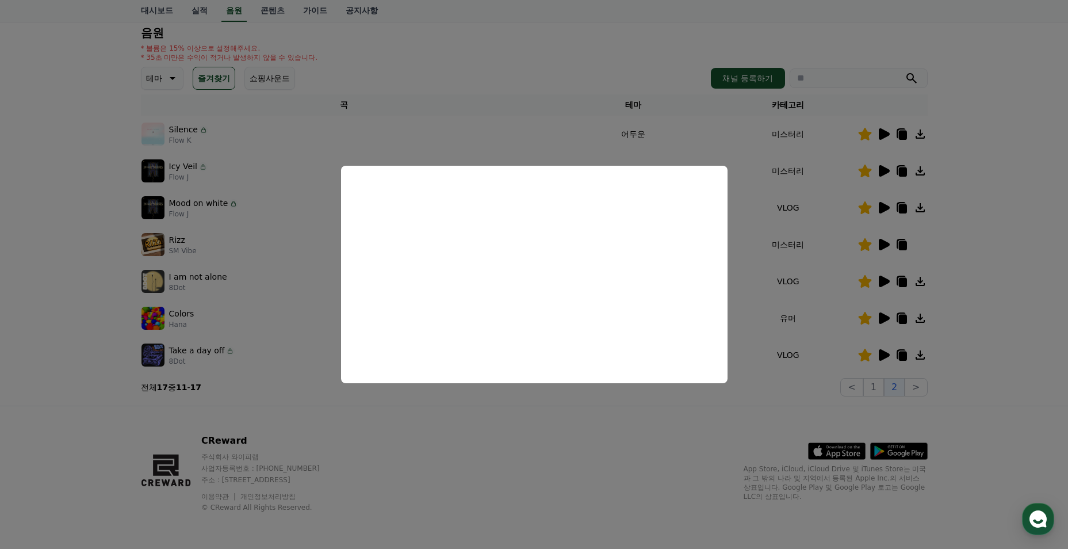
click at [533, 410] on button "close modal" at bounding box center [534, 274] width 1068 height 549
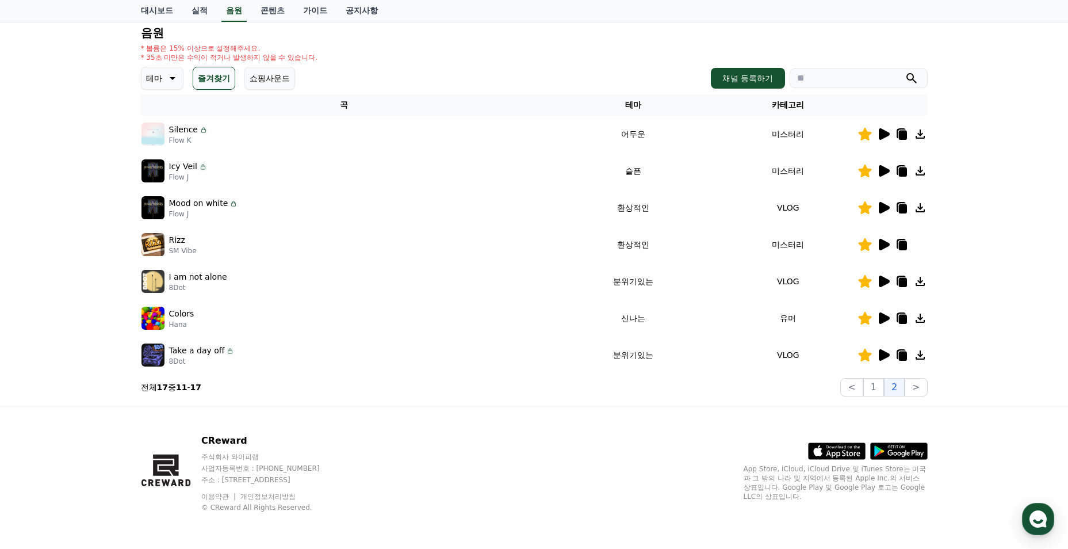
click at [881, 213] on icon at bounding box center [884, 208] width 11 height 12
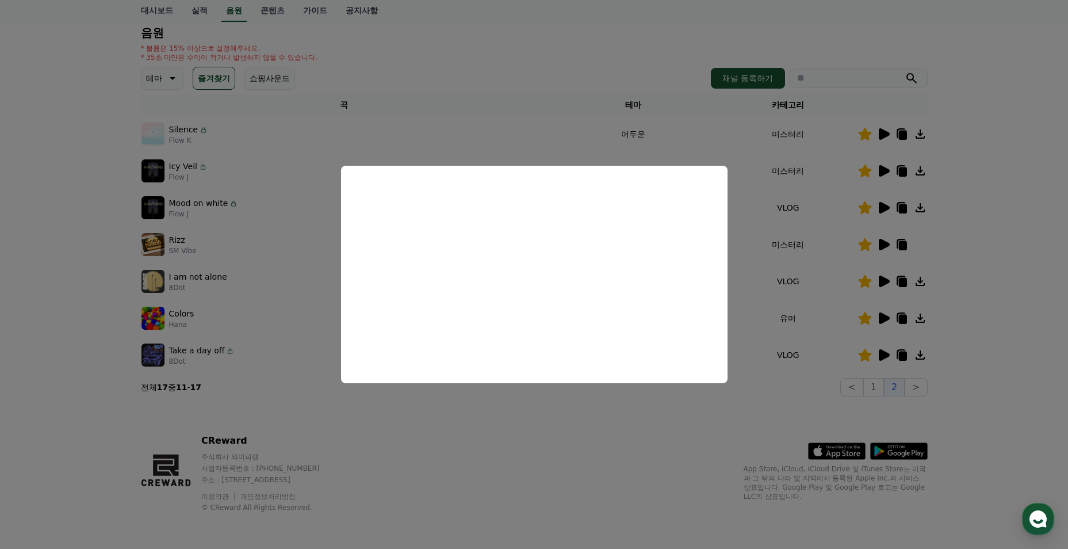
click at [460, 399] on button "close modal" at bounding box center [534, 274] width 1068 height 549
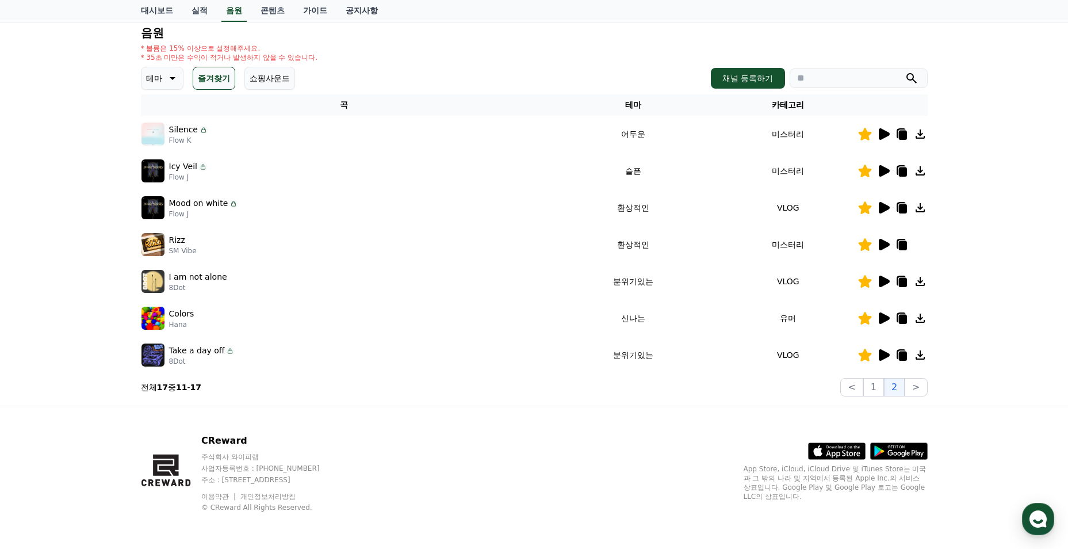
click at [887, 247] on icon at bounding box center [884, 245] width 14 height 14
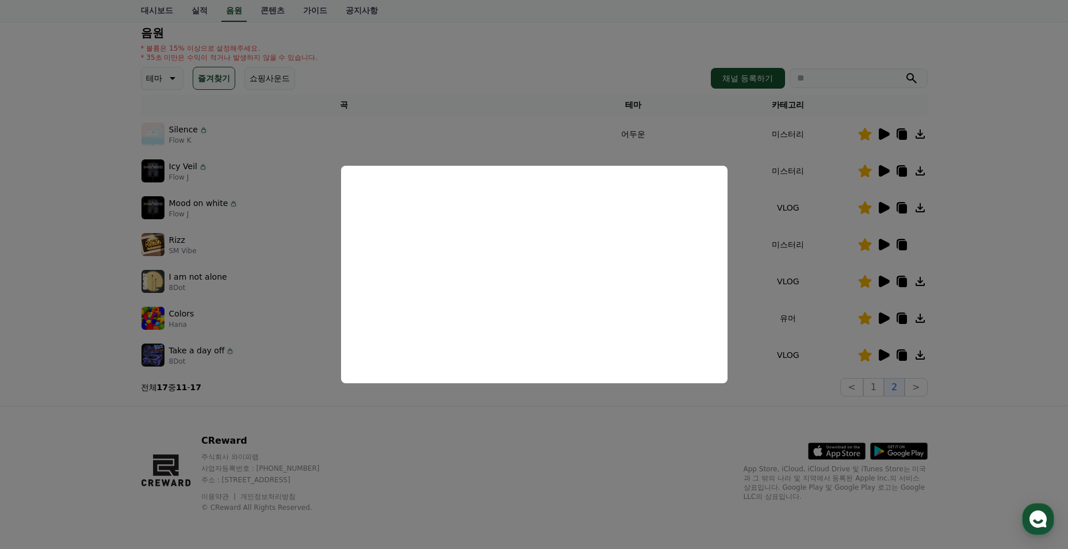
click at [559, 403] on button "close modal" at bounding box center [534, 274] width 1068 height 549
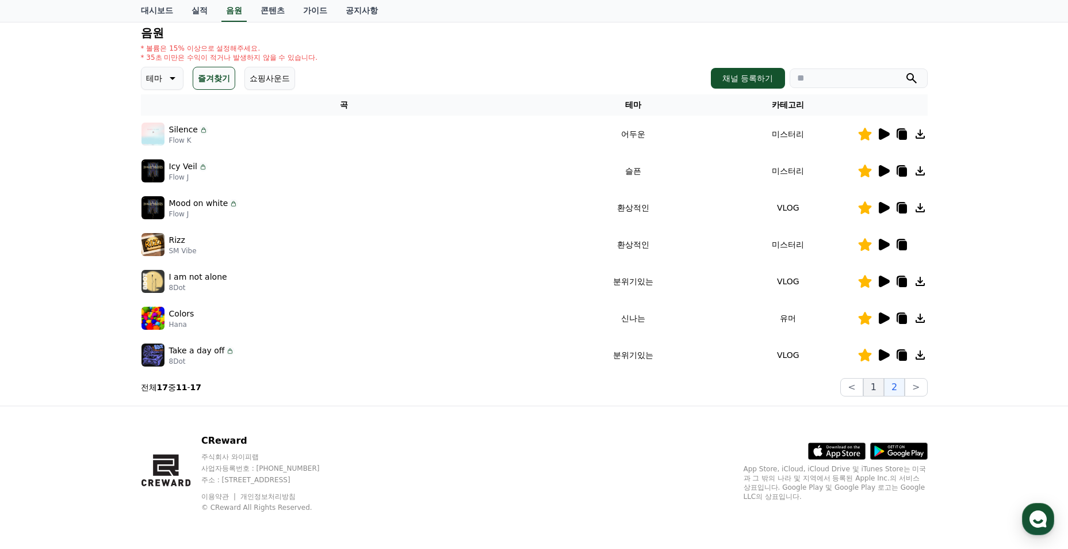
click at [870, 391] on button "1" at bounding box center [873, 387] width 21 height 18
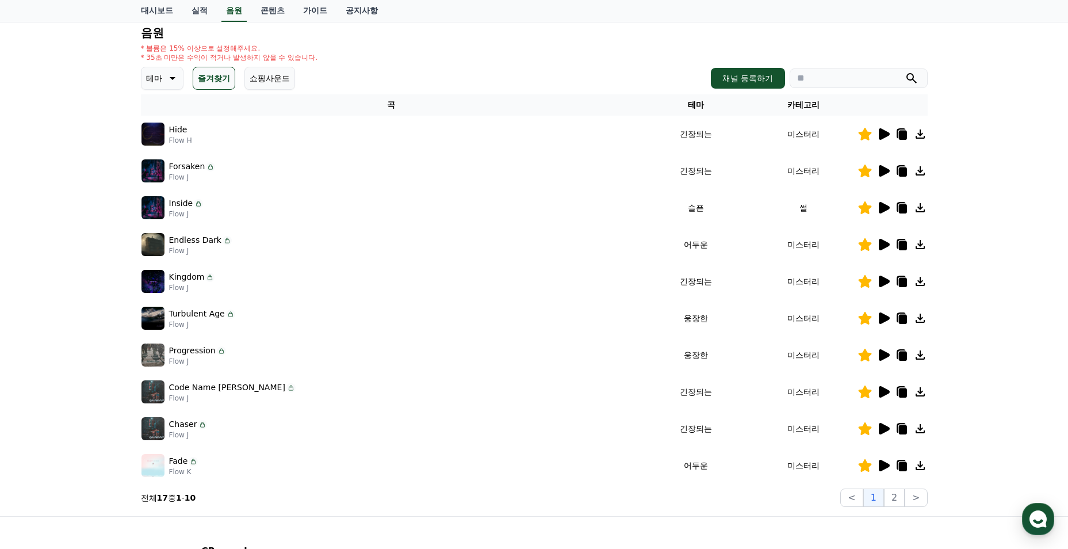
click at [881, 289] on td at bounding box center [893, 281] width 70 height 37
click at [877, 282] on icon at bounding box center [884, 281] width 14 height 14
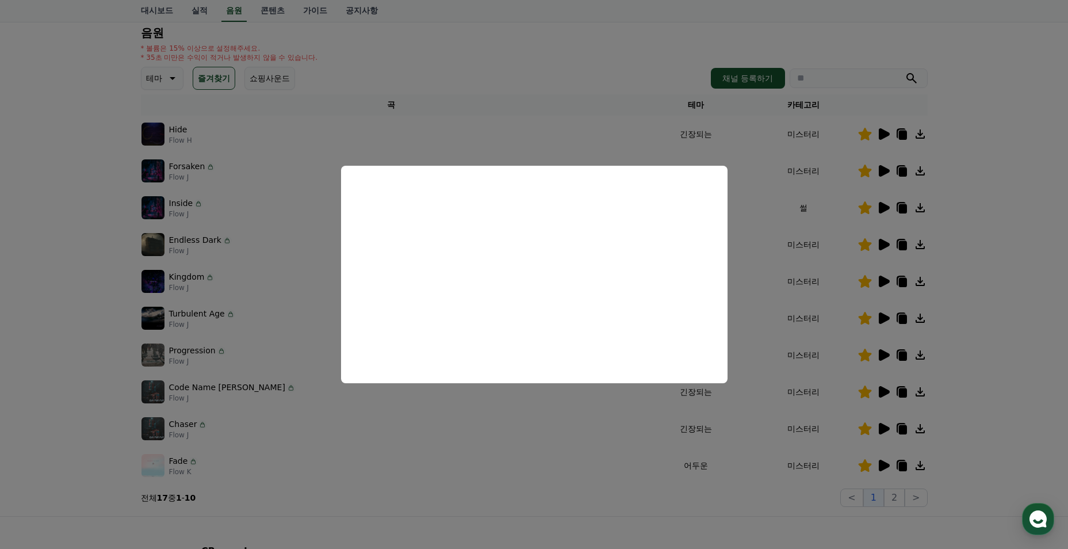
click at [480, 440] on button "close modal" at bounding box center [534, 274] width 1068 height 549
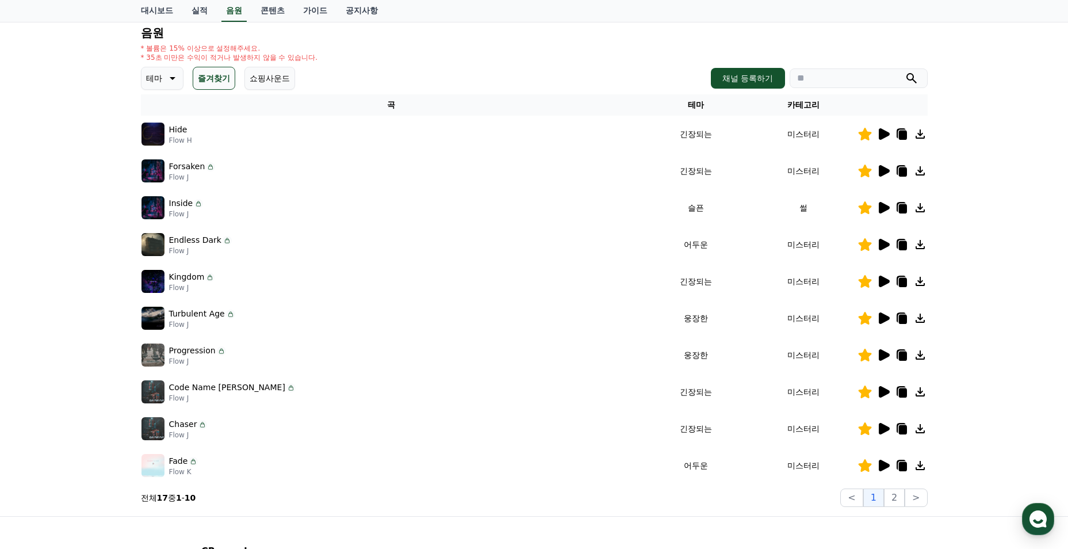
click at [885, 280] on icon at bounding box center [884, 282] width 11 height 12
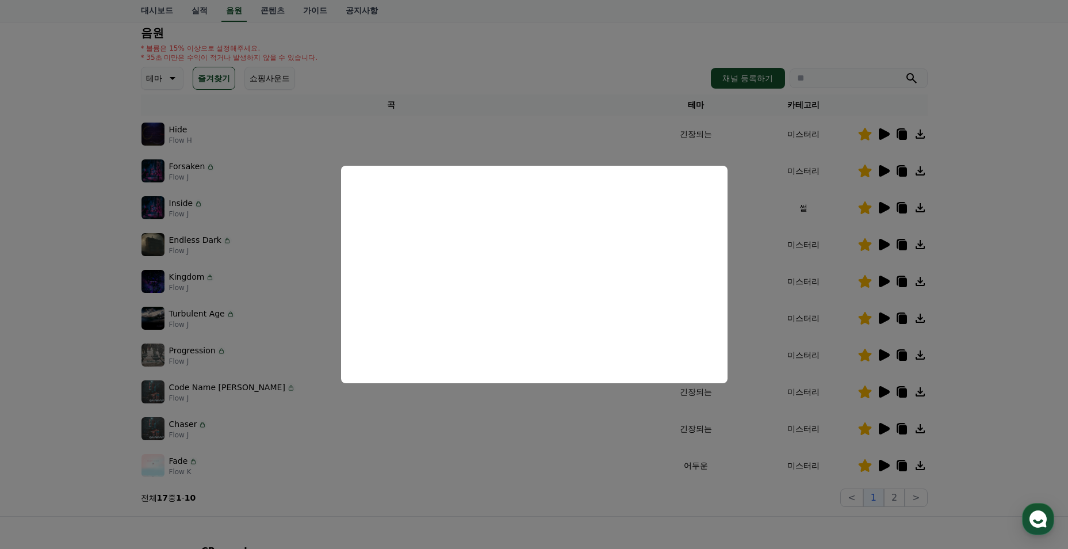
click at [510, 447] on button "close modal" at bounding box center [534, 274] width 1068 height 549
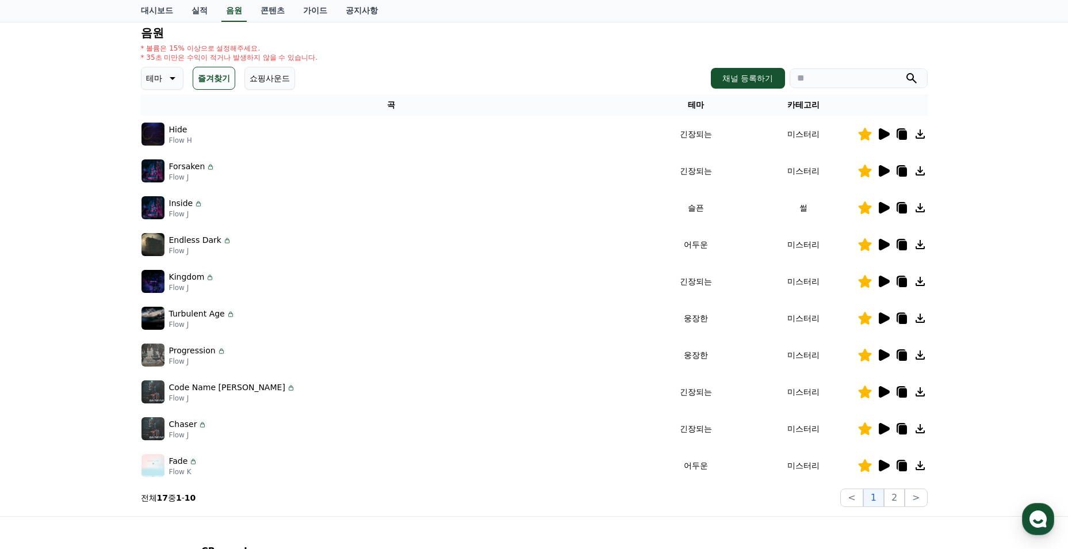
click at [881, 138] on icon at bounding box center [884, 134] width 11 height 12
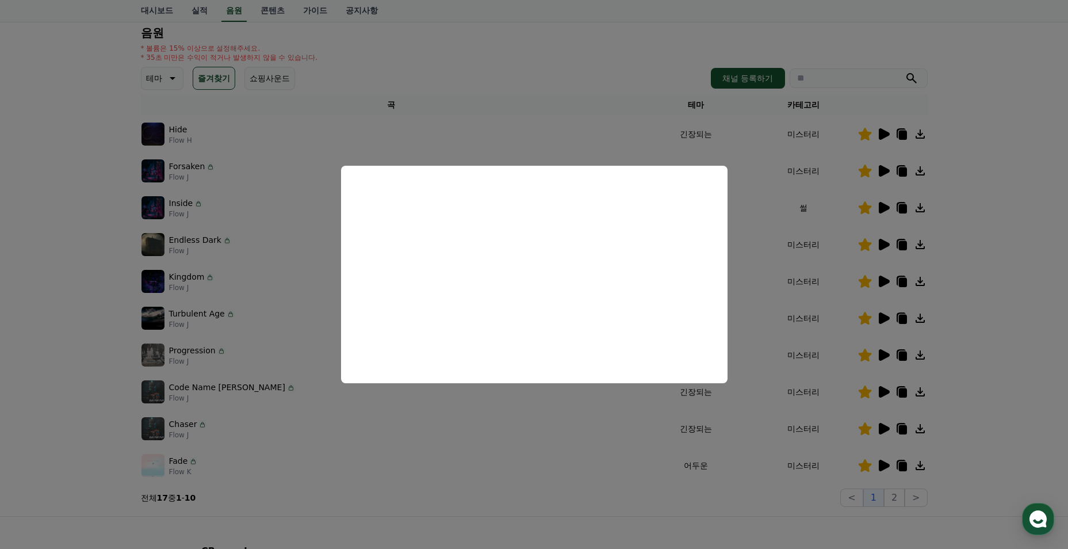
drag, startPoint x: 524, startPoint y: 475, endPoint x: 531, endPoint y: 475, distance: 6.9
click at [525, 475] on button "close modal" at bounding box center [534, 274] width 1068 height 549
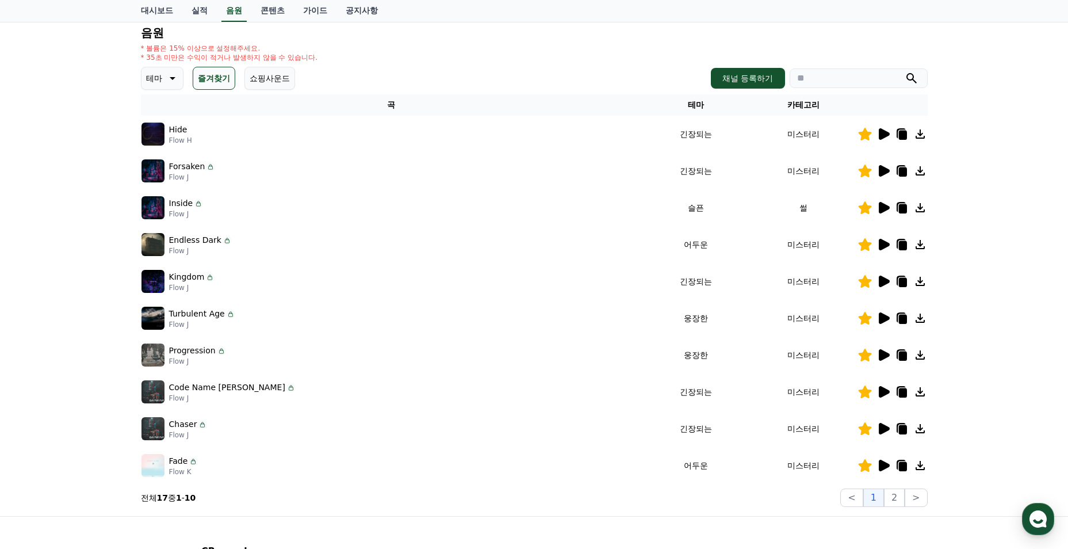
click at [906, 131] on icon at bounding box center [902, 134] width 14 height 14
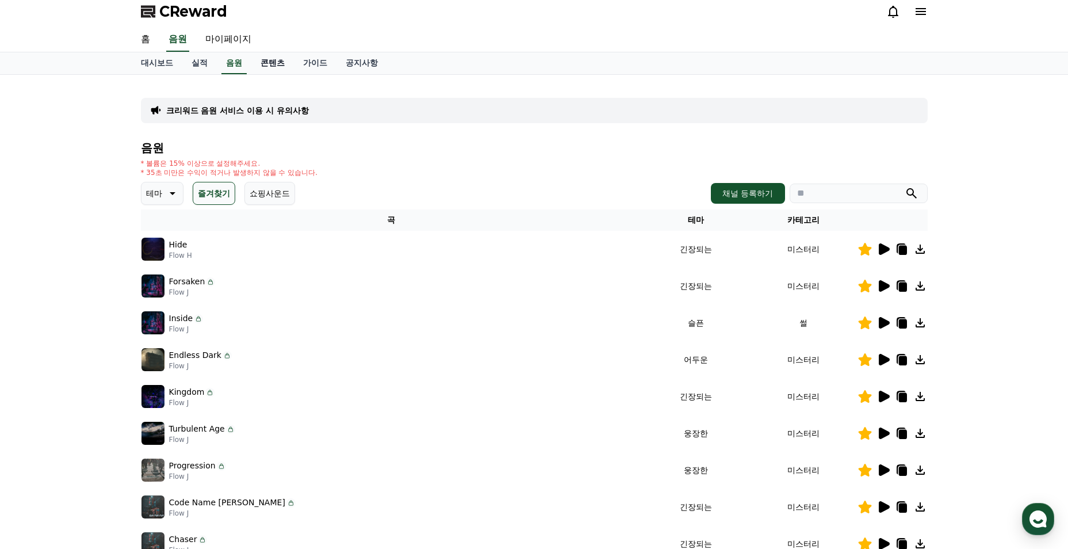
click at [263, 67] on link "콘텐츠" at bounding box center [272, 63] width 43 height 22
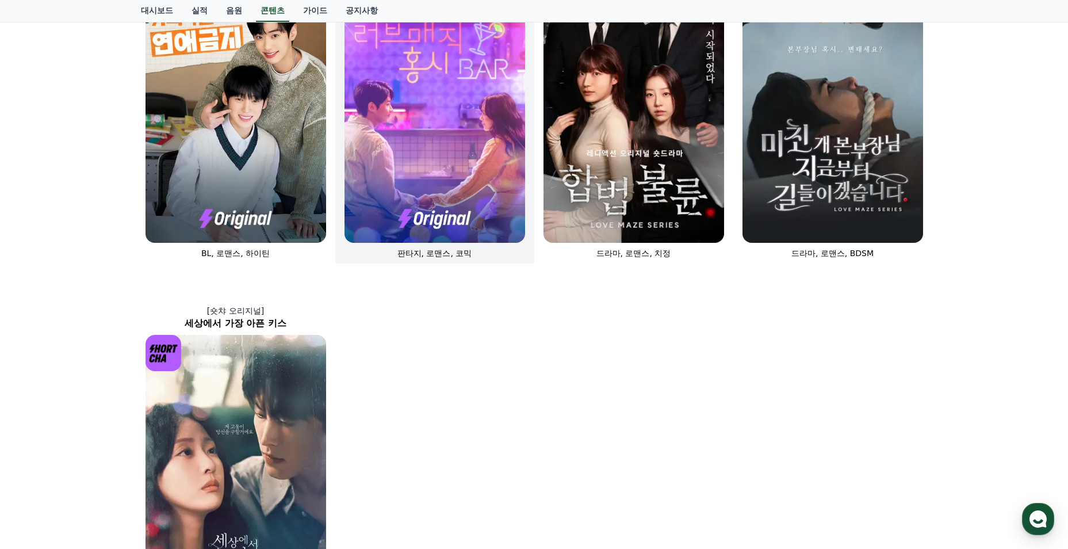
scroll to position [413, 0]
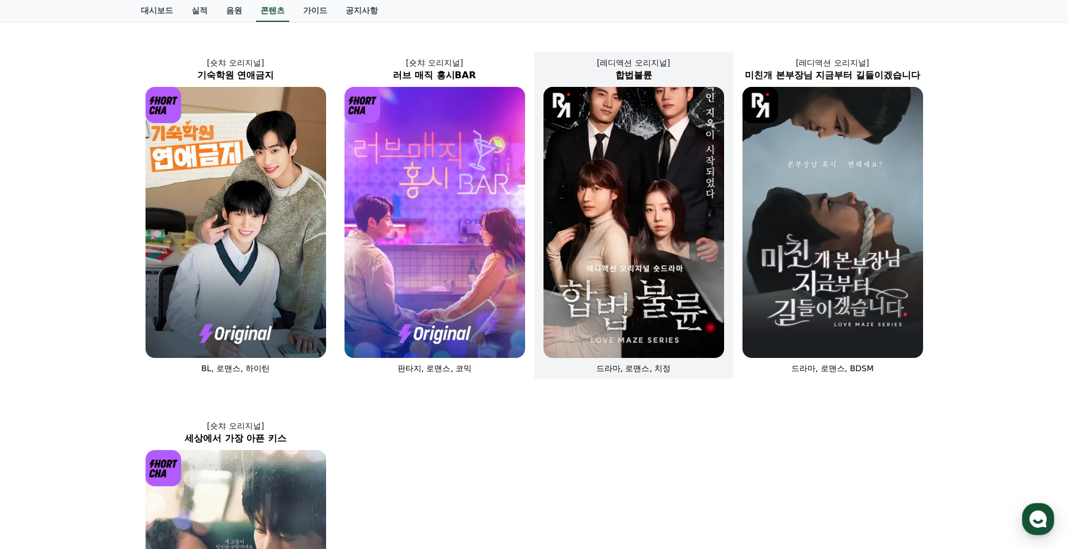
click at [619, 249] on img at bounding box center [634, 222] width 181 height 271
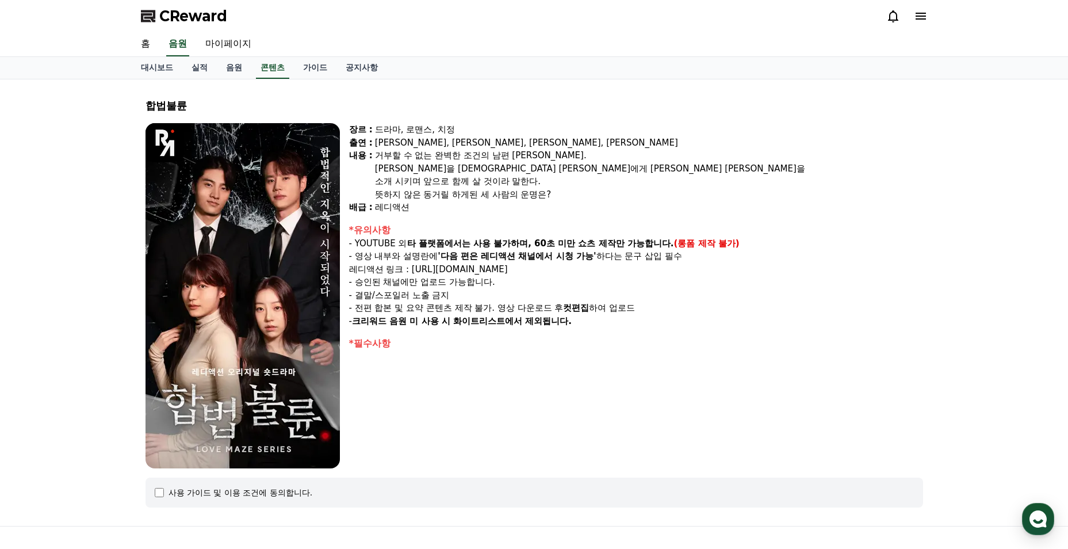
select select
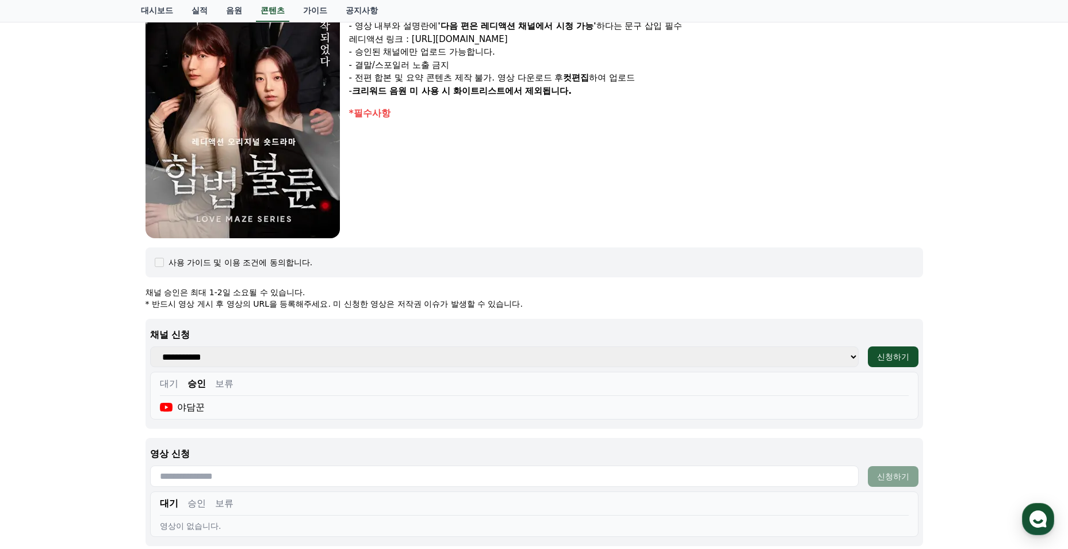
scroll to position [456, 0]
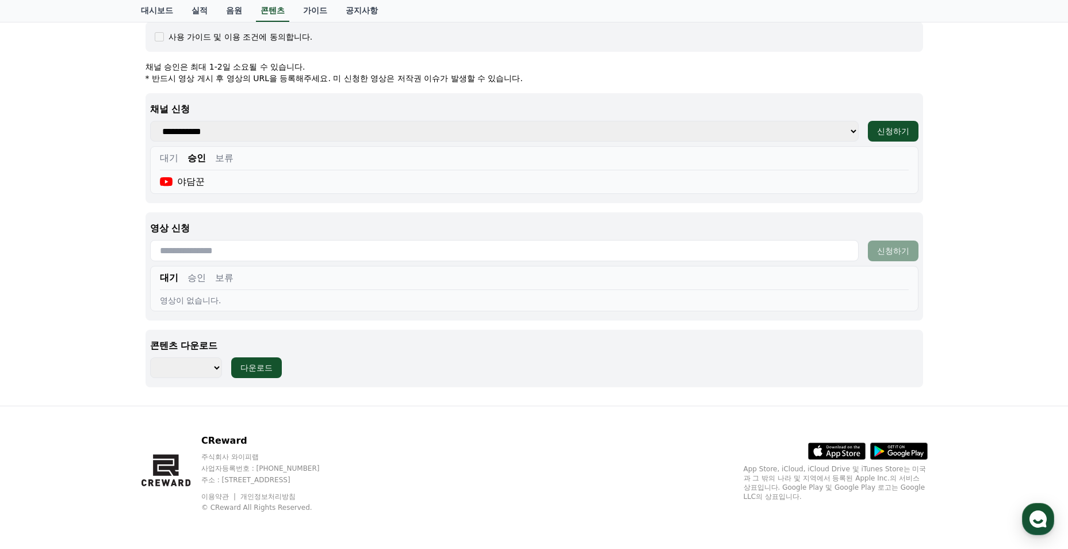
click at [241, 243] on input "text" at bounding box center [504, 250] width 709 height 21
paste input "**********"
type input "**********"
click at [882, 253] on div "신청하기" at bounding box center [893, 251] width 32 height 12
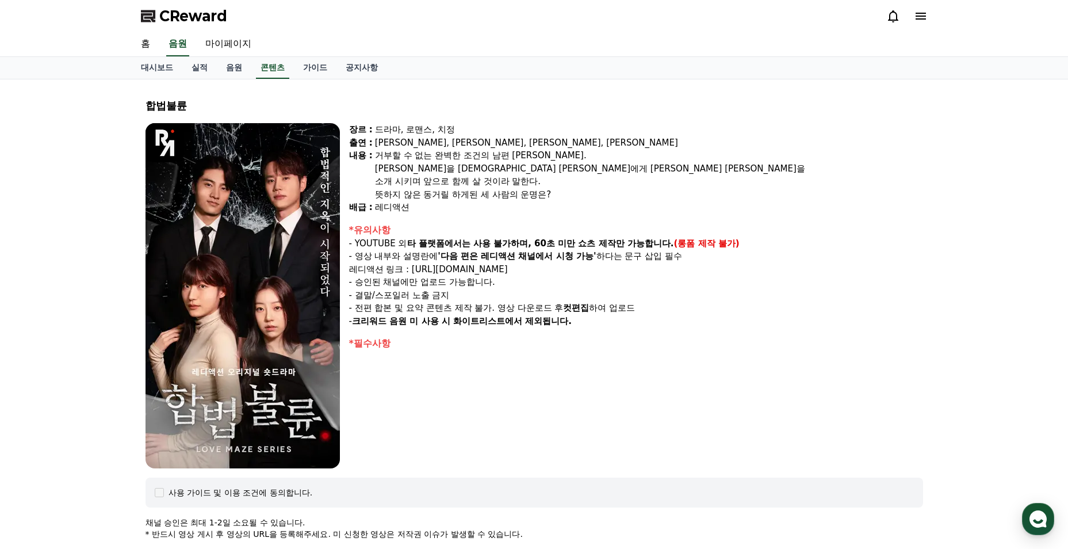
select select
click at [185, 72] on link "실적" at bounding box center [199, 68] width 35 height 22
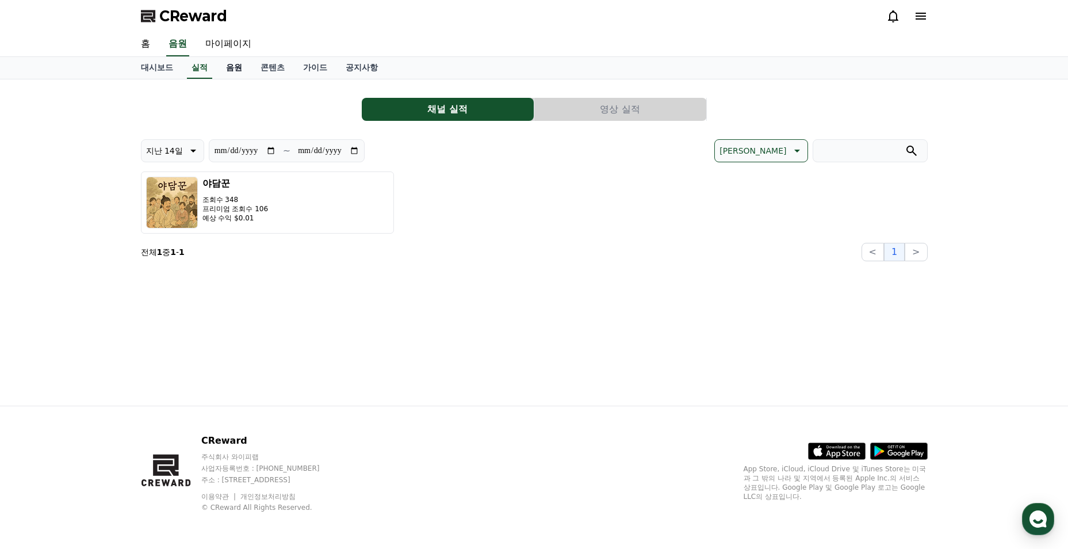
click at [227, 73] on link "음원" at bounding box center [234, 68] width 35 height 22
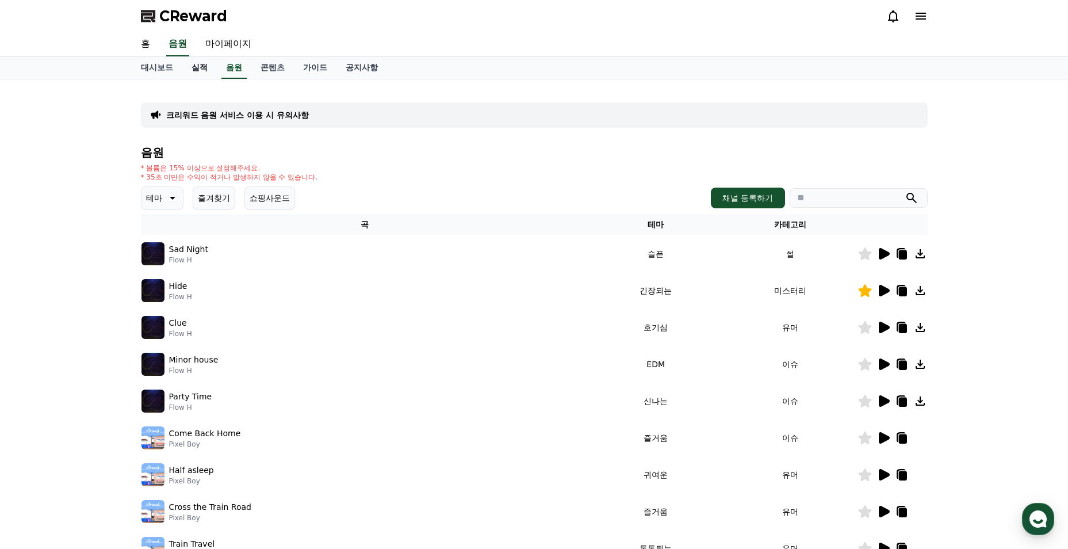
click at [202, 74] on link "실적" at bounding box center [199, 68] width 35 height 22
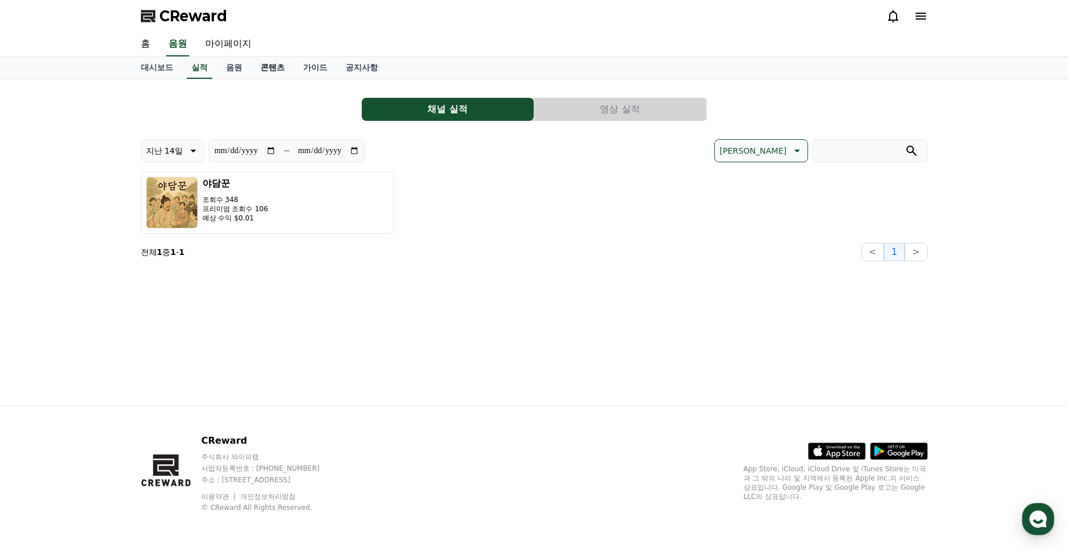
click at [284, 66] on link "콘텐츠" at bounding box center [272, 68] width 43 height 22
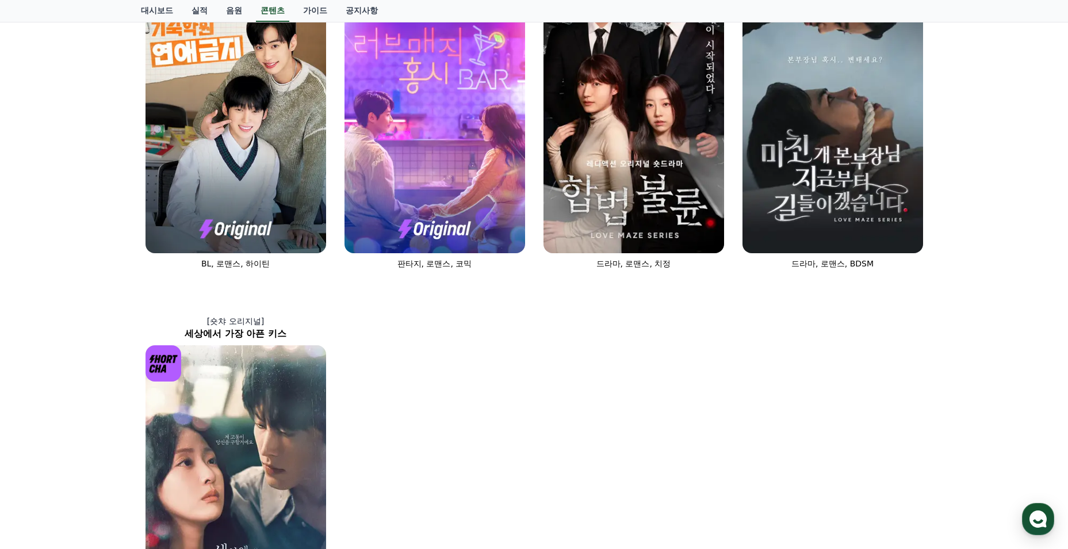
scroll to position [633, 0]
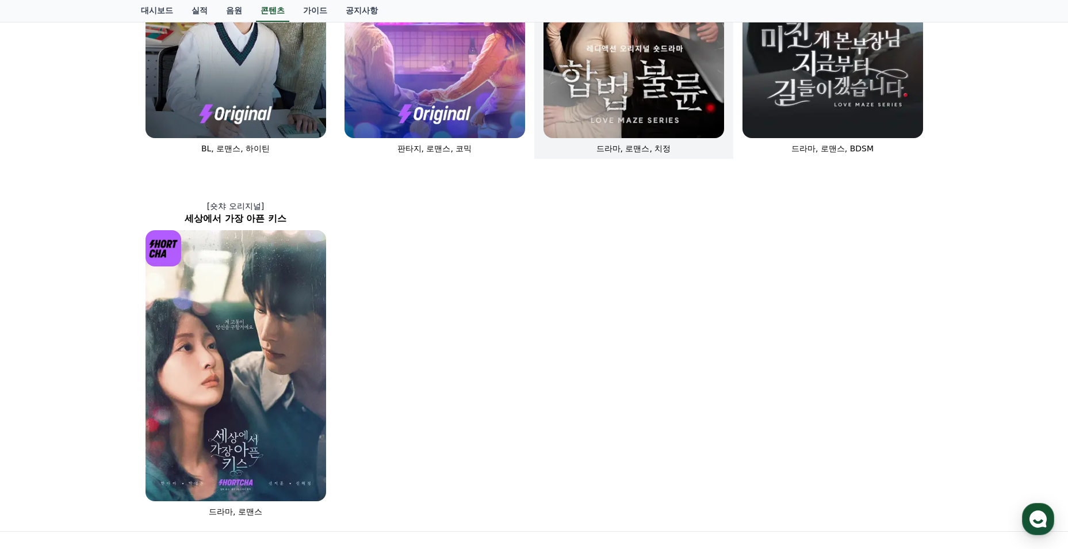
click at [579, 109] on img at bounding box center [634, 2] width 181 height 271
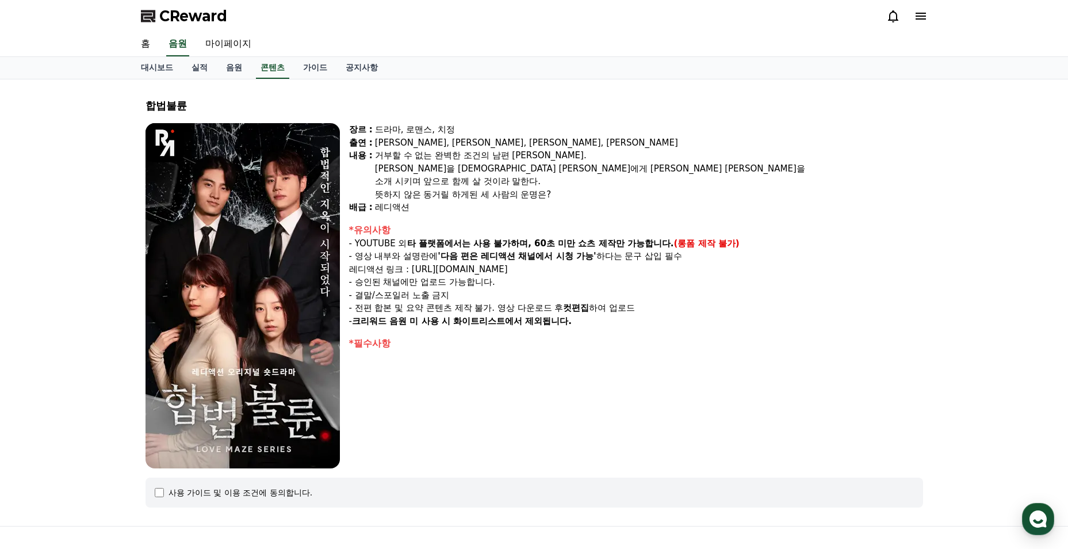
select select
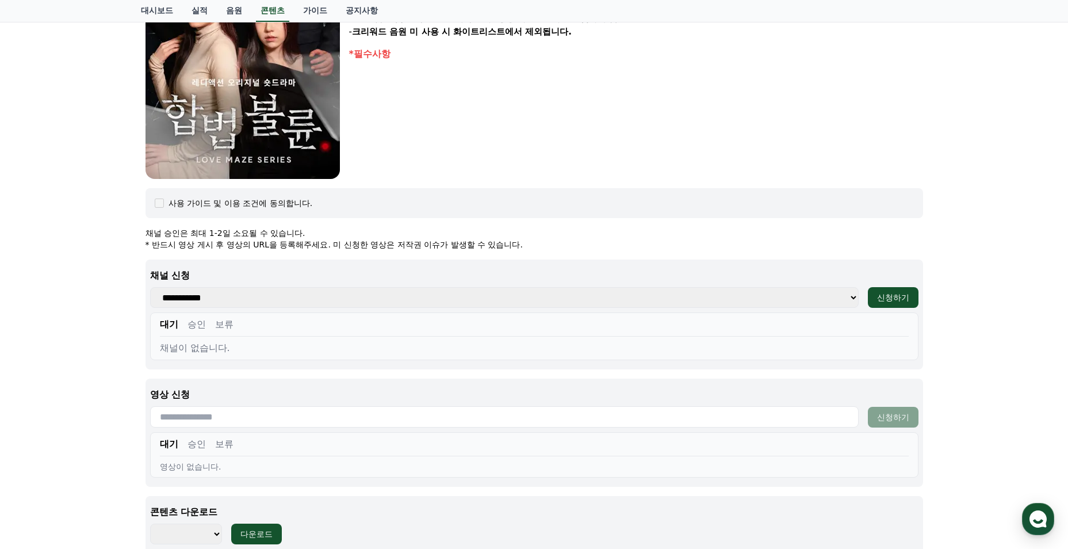
scroll to position [453, 0]
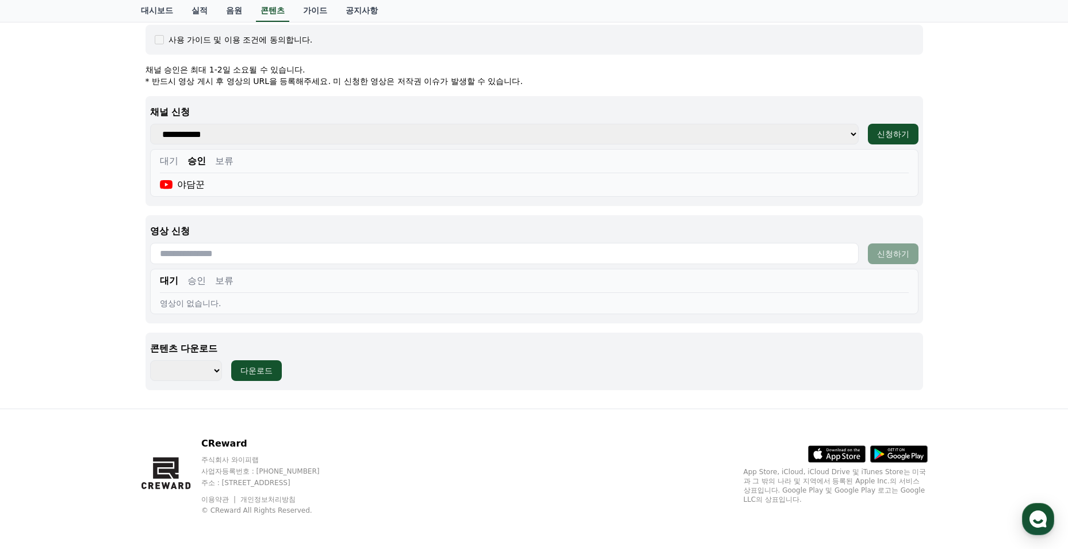
click at [220, 254] on input "text" at bounding box center [504, 253] width 709 height 21
paste input "**********"
type input "**********"
click at [903, 257] on div "신청하기" at bounding box center [893, 254] width 32 height 12
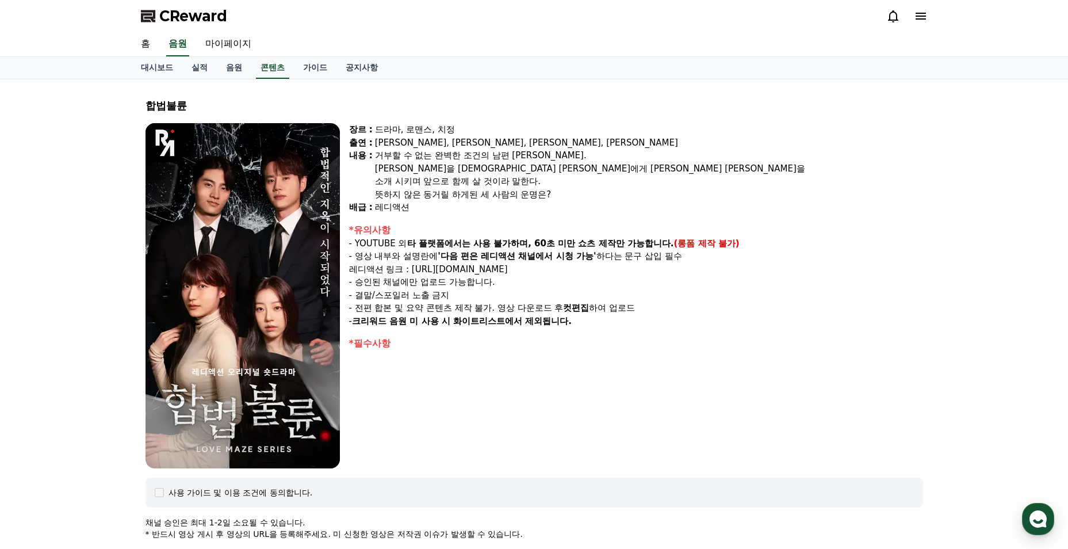
select select
click at [201, 67] on link "실적" at bounding box center [199, 68] width 35 height 22
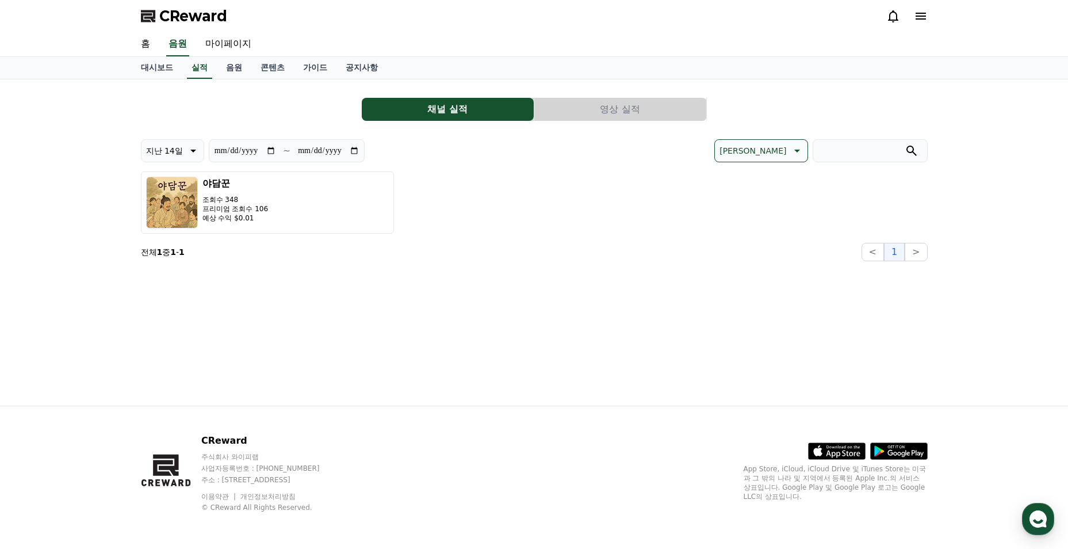
click at [609, 106] on button "영상 실적" at bounding box center [620, 109] width 172 height 23
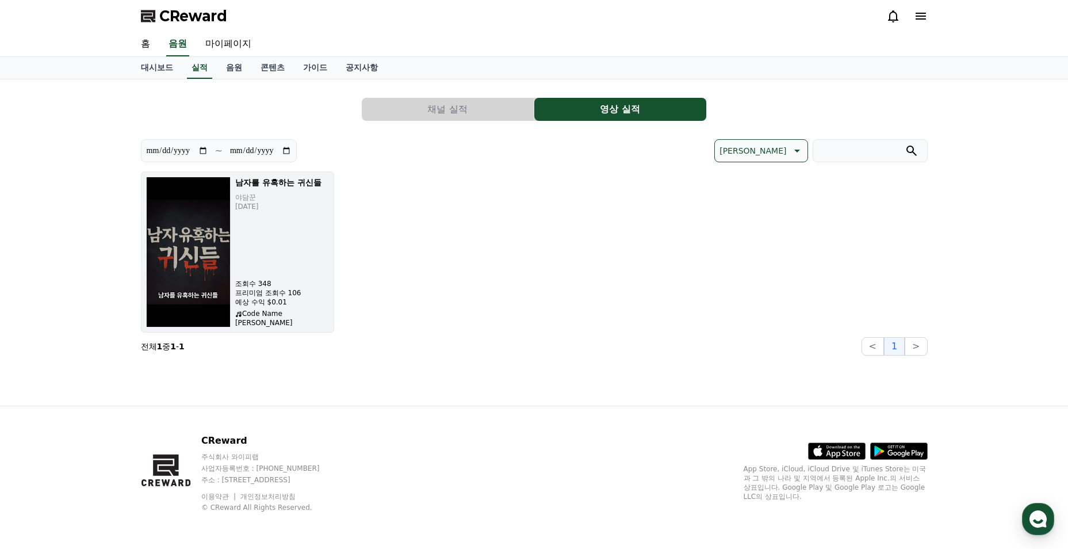
click at [251, 226] on div "남자를 유혹하는 귀신들 야담꾼 [DATE] 조회수 348 프리미엄 조회수 106 예상 수익 $0.01 Code Name Gray" at bounding box center [282, 252] width 94 height 151
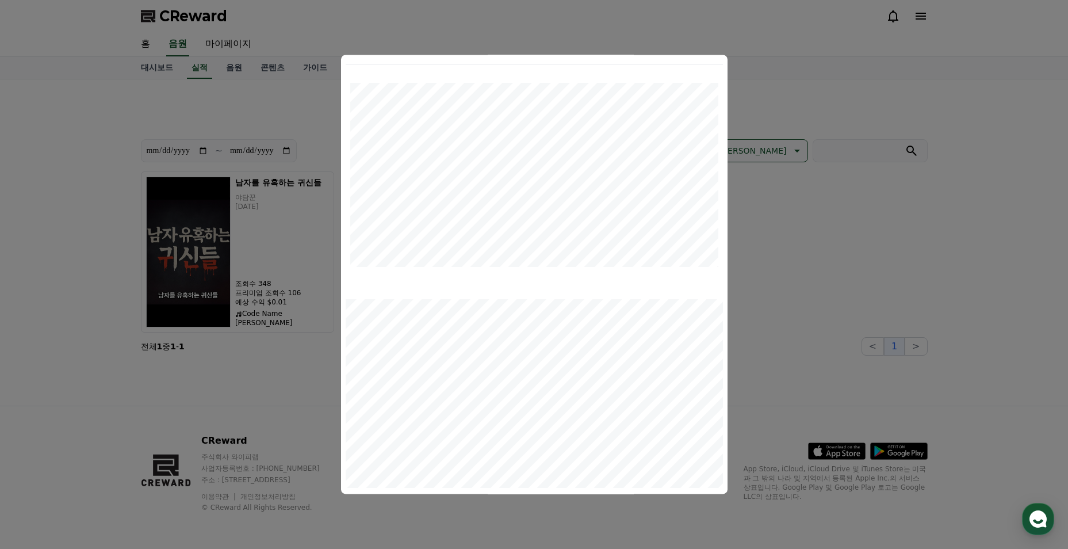
scroll to position [230, 0]
click at [683, 406] on div "modal" at bounding box center [534, 364] width 377 height 230
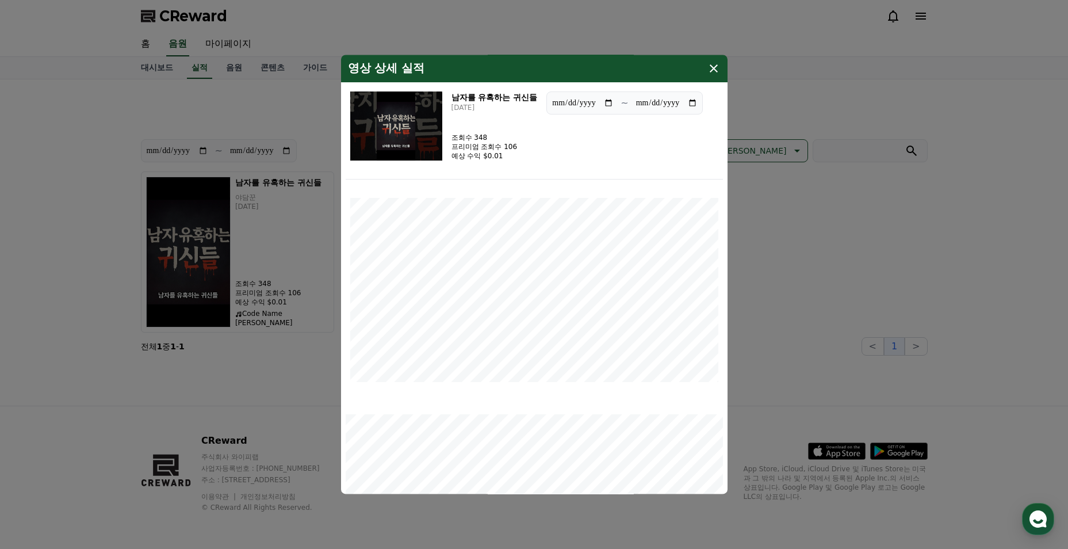
click at [710, 68] on icon "modal" at bounding box center [714, 69] width 14 height 14
